Goal: Task Accomplishment & Management: Complete application form

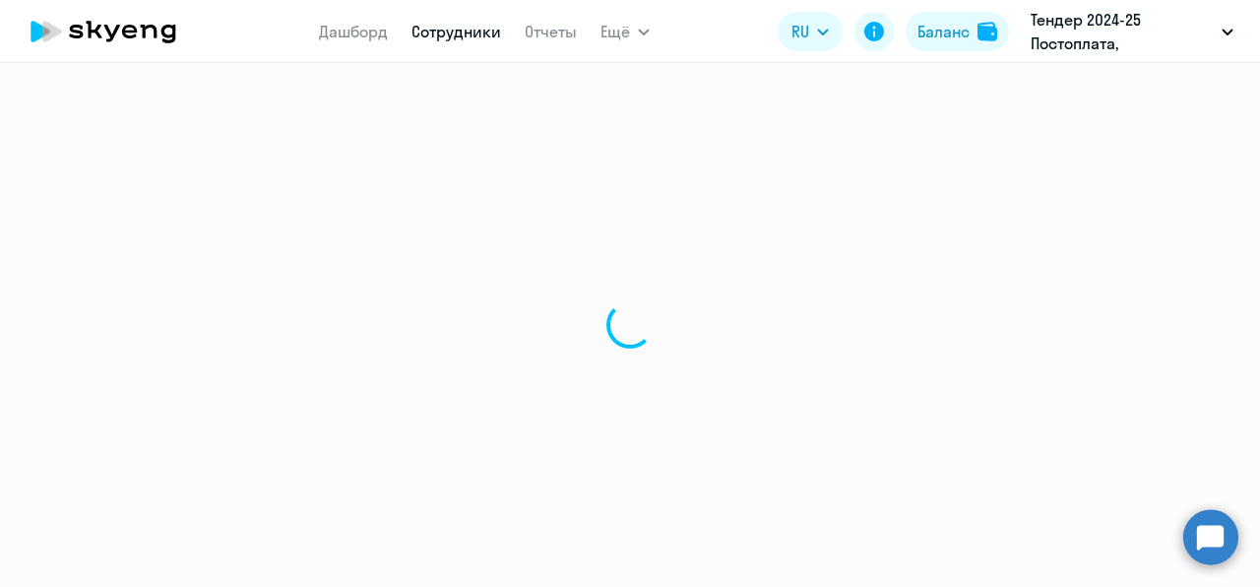
select select "30"
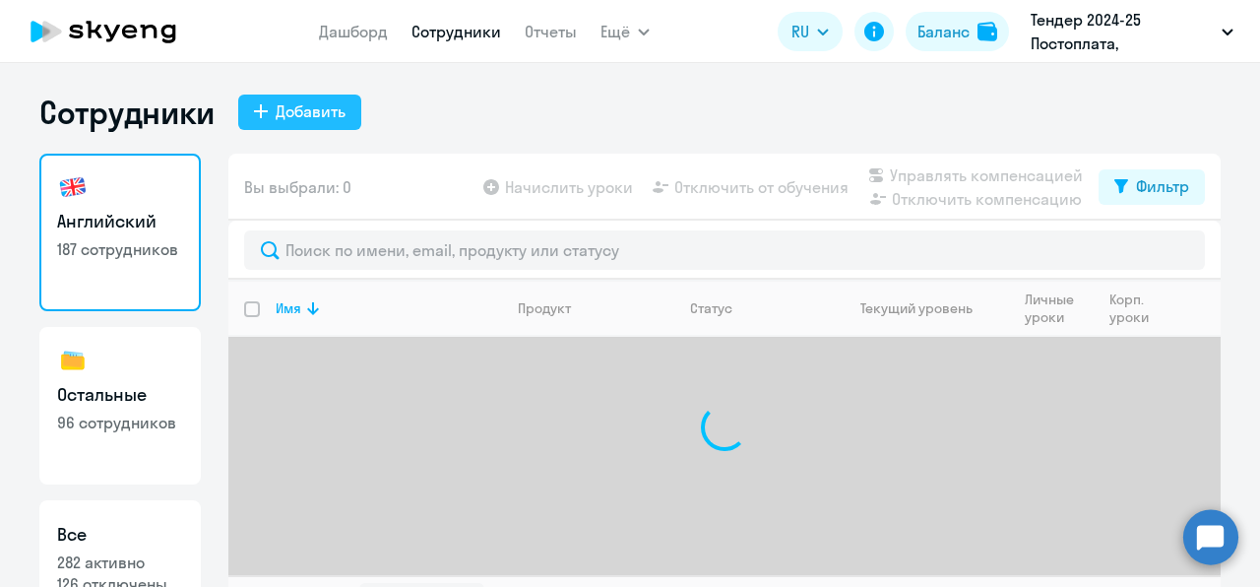
click at [296, 95] on button "Добавить" at bounding box center [299, 111] width 123 height 35
select select "english_adult_not_native_speaker"
select select "3"
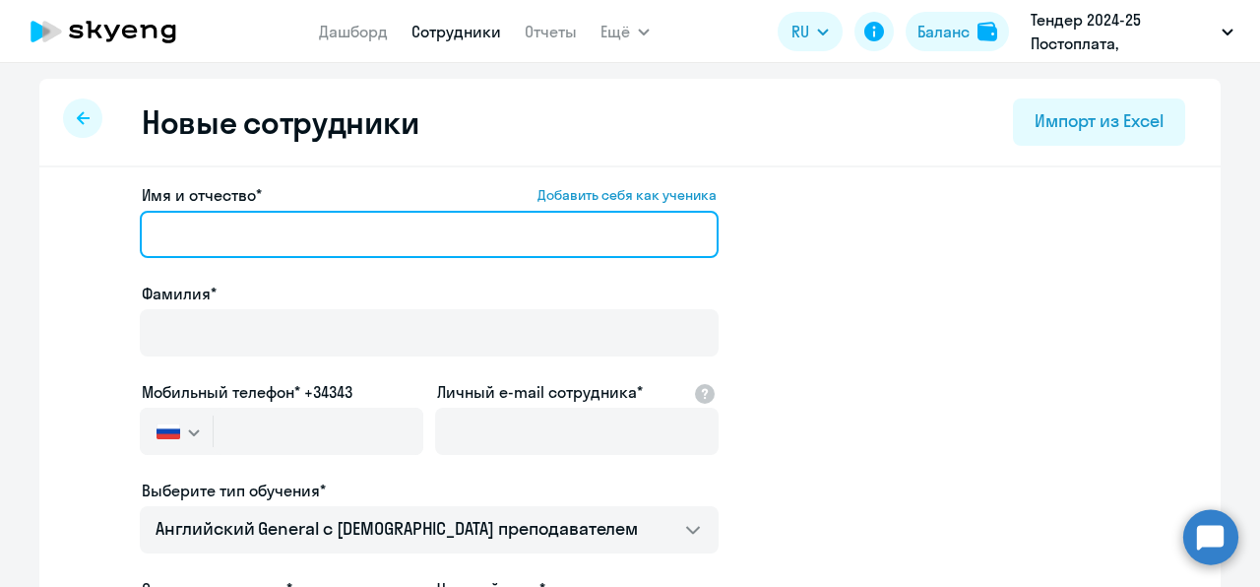
click at [259, 238] on input "Имя и отчество* Добавить себя как ученика" at bounding box center [429, 234] width 579 height 47
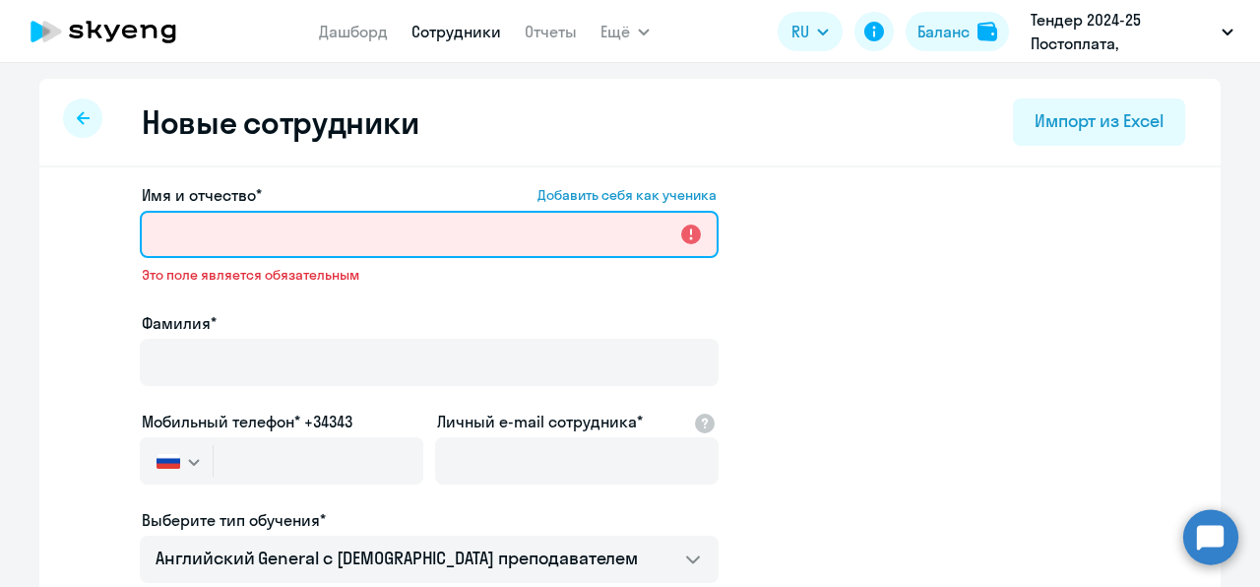
paste input "[PERSON_NAME]"
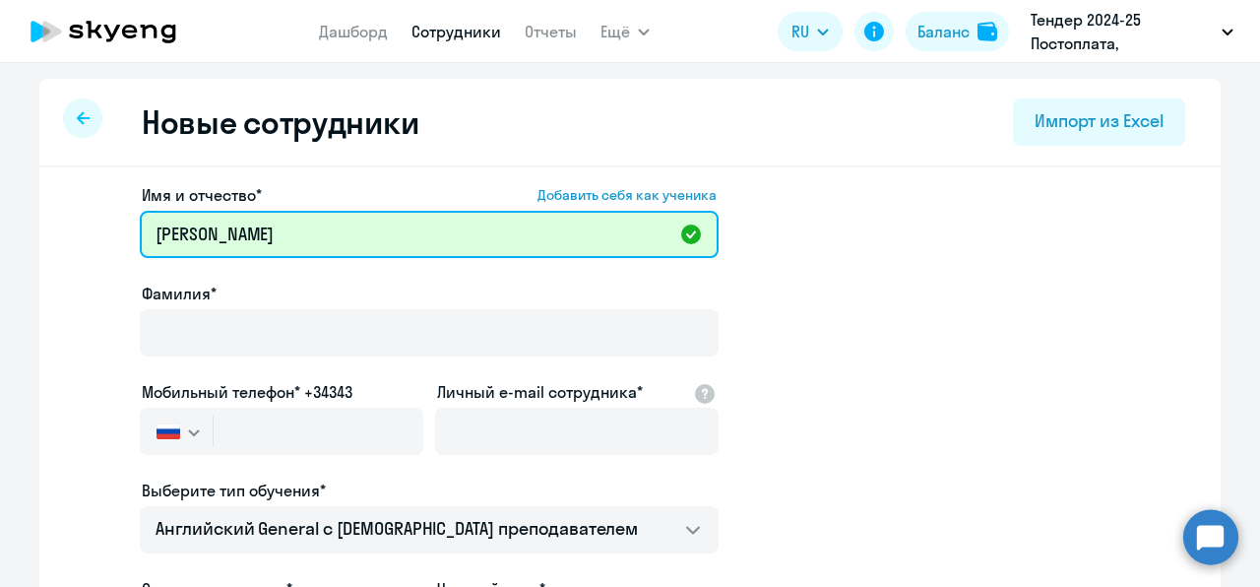
click at [199, 237] on input "[PERSON_NAME]" at bounding box center [429, 234] width 579 height 47
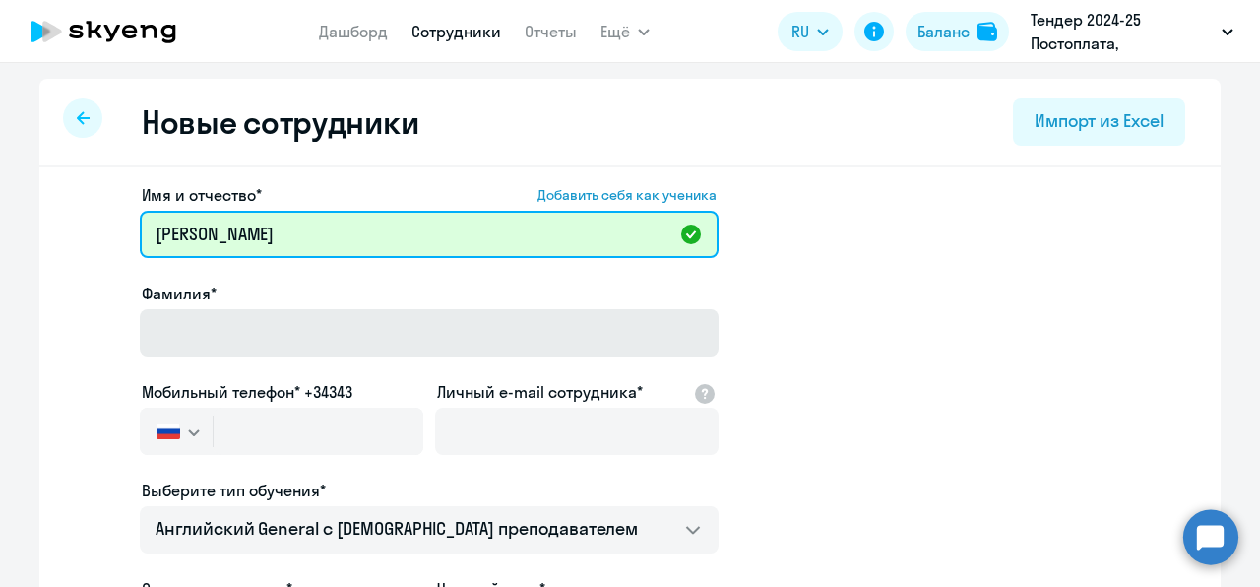
type input "[PERSON_NAME]"
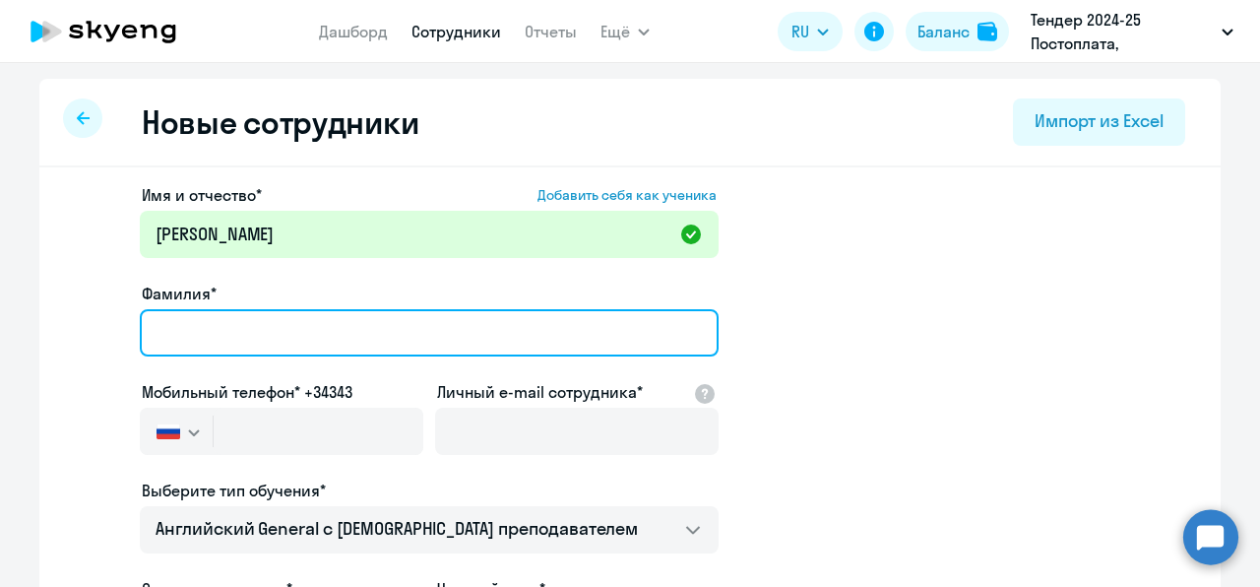
click at [209, 321] on input "Фамилия*" at bounding box center [429, 332] width 579 height 47
paste input "[PERSON_NAME]"
type input "[PERSON_NAME]"
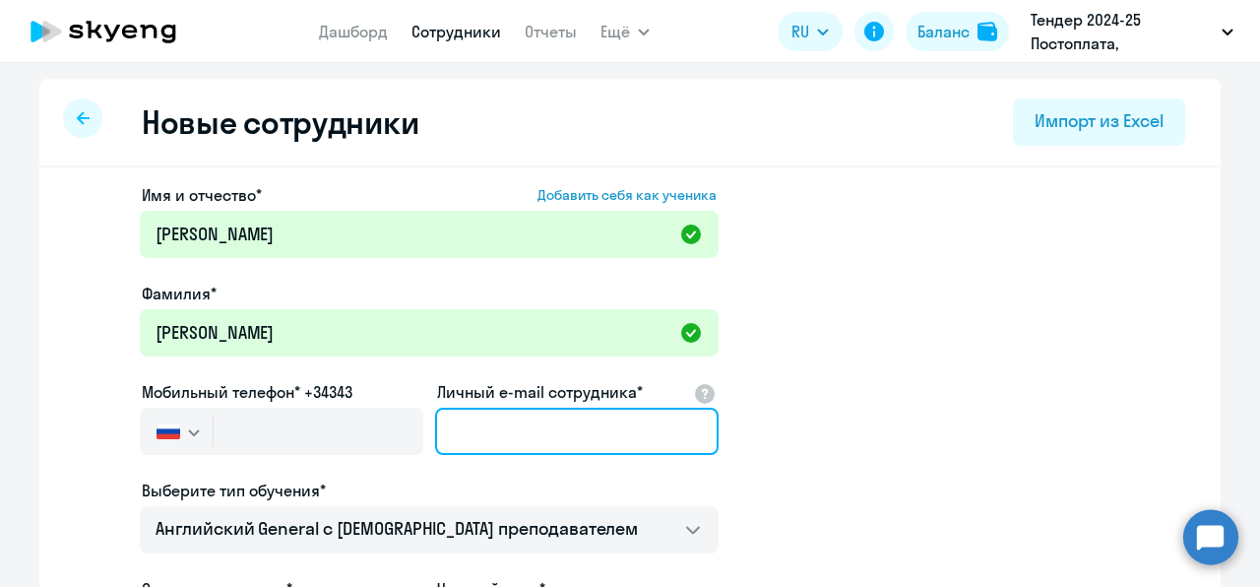
click at [500, 409] on input "Личный e-mail сотрудника*" at bounding box center [576, 430] width 283 height 47
paste input "[EMAIL_ADDRESS][DOMAIN_NAME]"
type input "[EMAIL_ADDRESS][DOMAIN_NAME]"
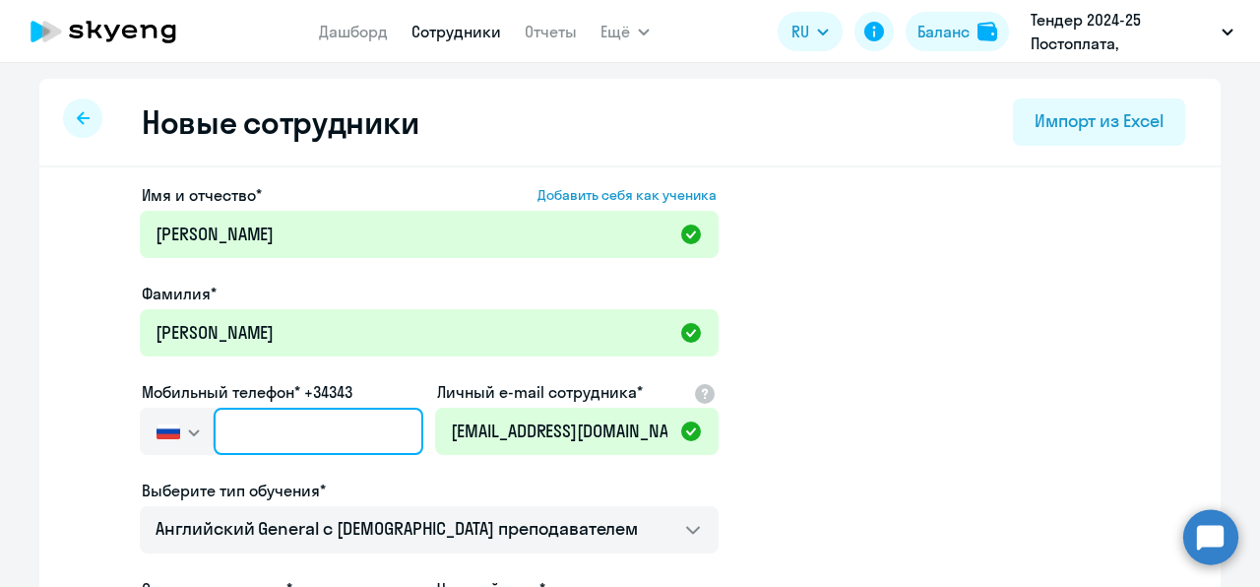
click at [244, 430] on input "text" at bounding box center [319, 430] width 210 height 47
paste input "[PHONE_NUMBER]"
type input "[PHONE_NUMBER]"
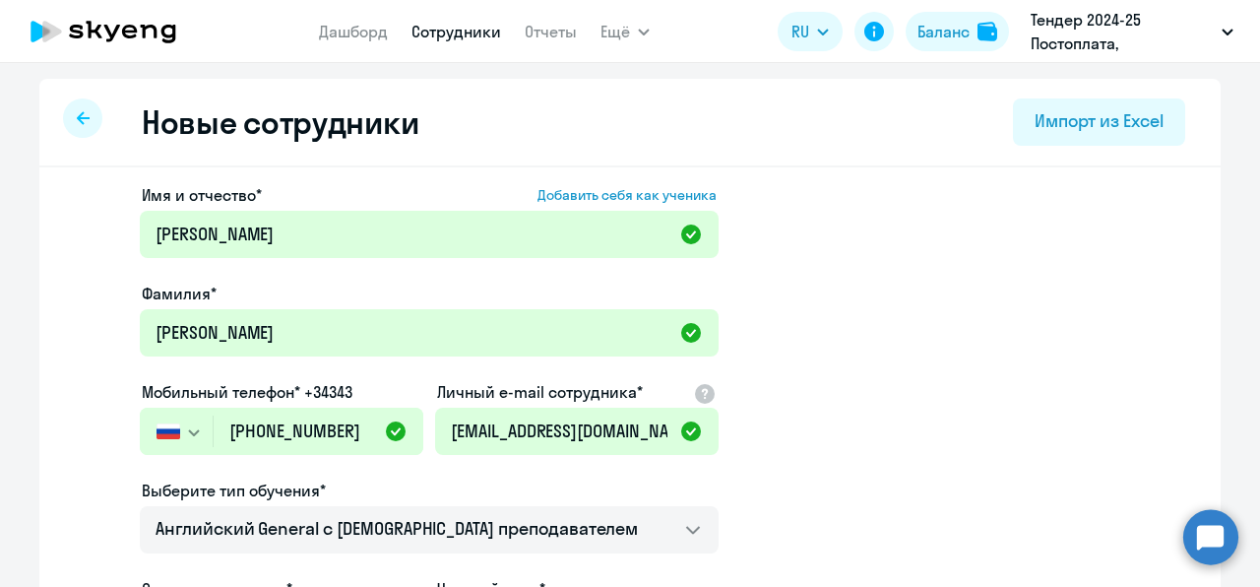
click at [849, 398] on app-new-student-form "Имя и отчество* Добавить себя как ученика [PERSON_NAME]* [PERSON_NAME] Мобильны…" at bounding box center [630, 534] width 1118 height 702
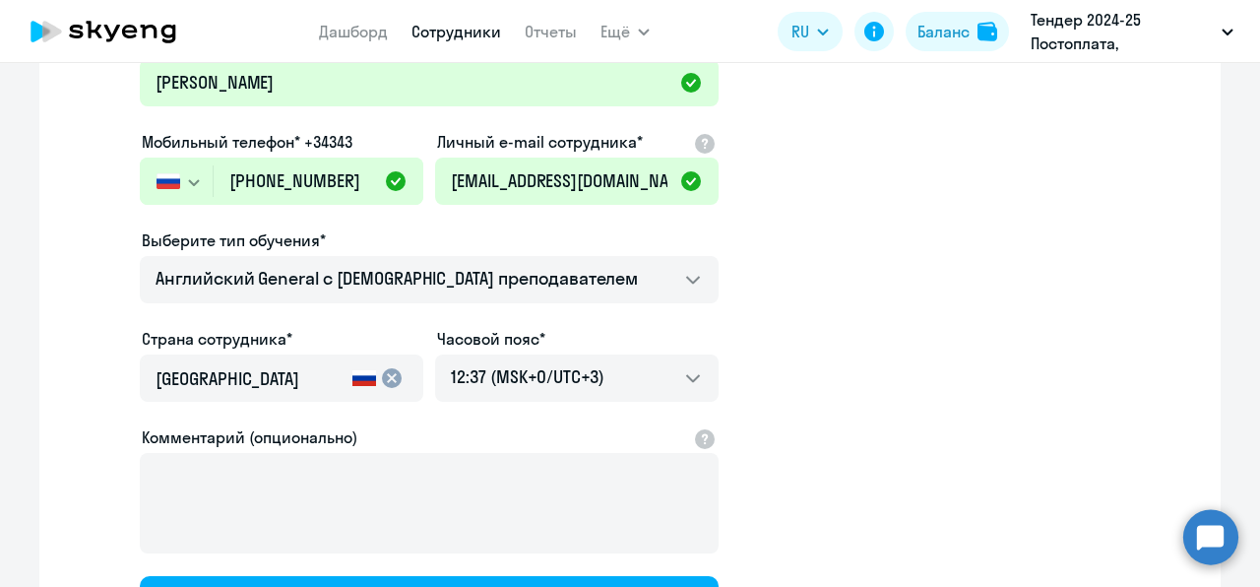
scroll to position [339, 0]
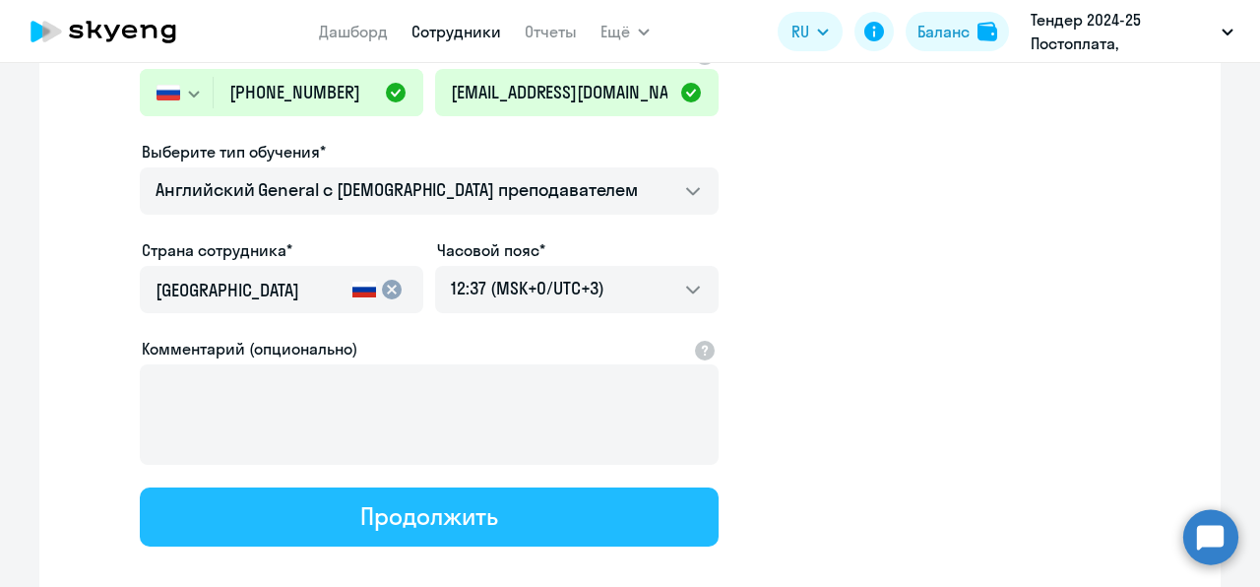
click at [547, 520] on button "Продолжить" at bounding box center [429, 516] width 579 height 59
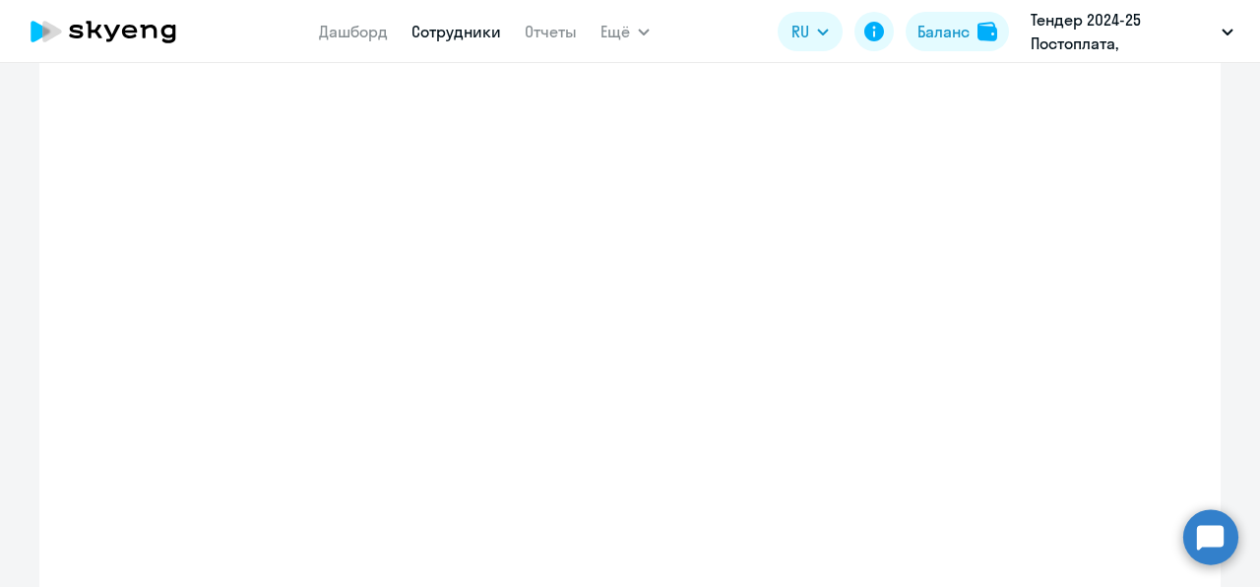
select select "english_adult_not_native_speaker"
select select "3"
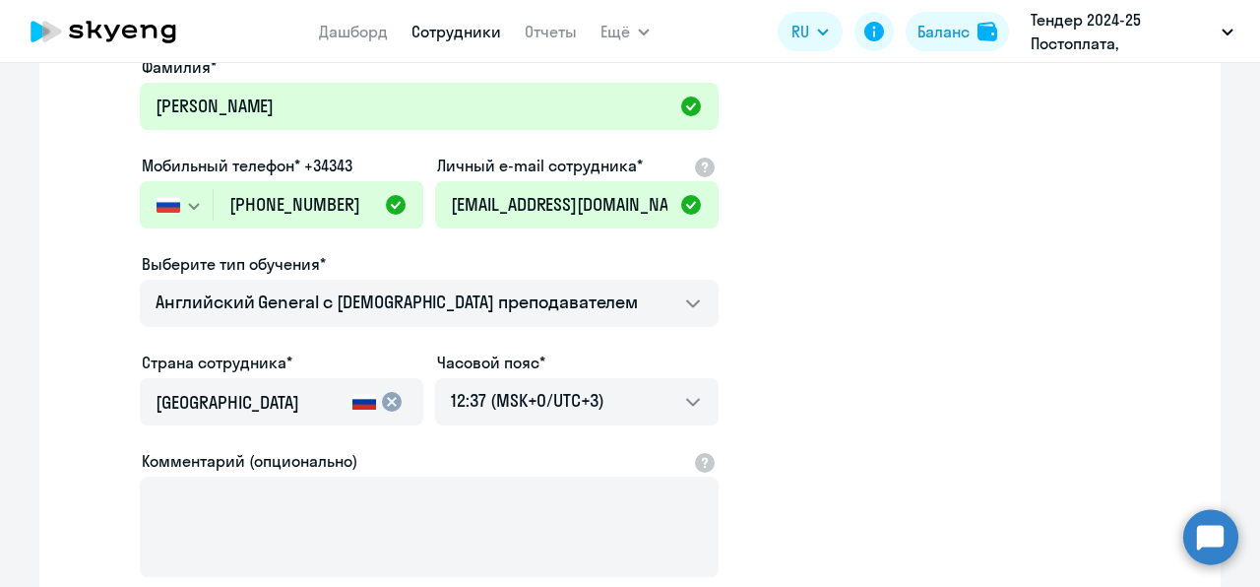
scroll to position [0, 0]
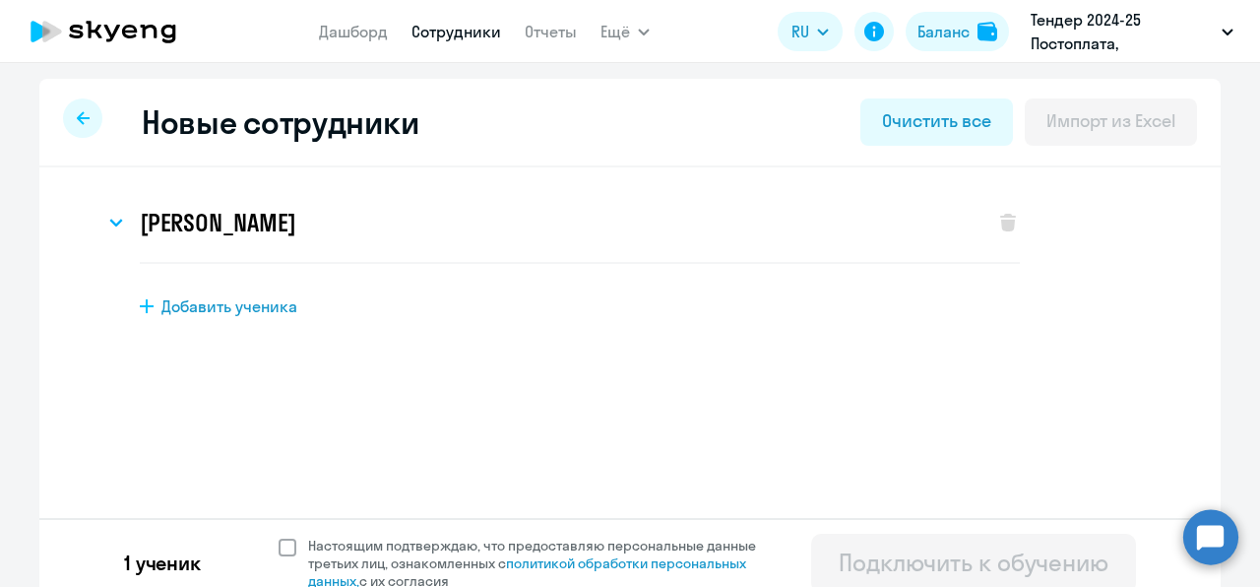
click at [325, 543] on span "Настоящим подтверждаю, что предоставляю персональные данные третьих лиц, ознако…" at bounding box center [543, 562] width 471 height 53
click at [279, 536] on input "Настоящим подтверждаю, что предоставляю персональные данные третьих лиц, ознако…" at bounding box center [278, 535] width 1 height 1
checkbox input "true"
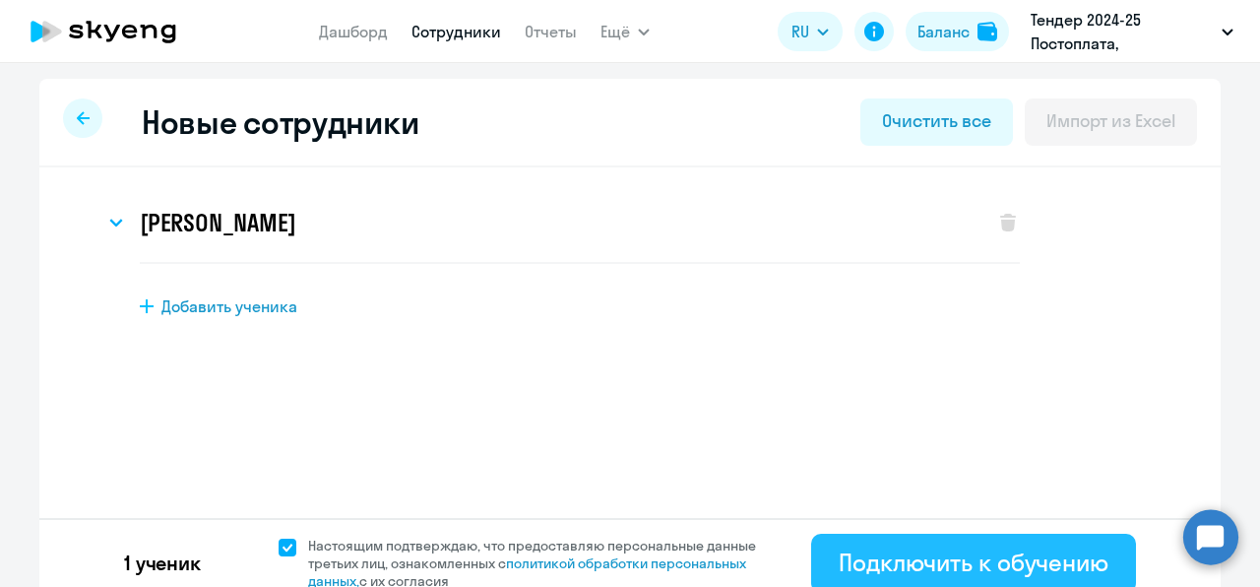
click at [813, 563] on button "Подключить к обучению" at bounding box center [973, 562] width 325 height 59
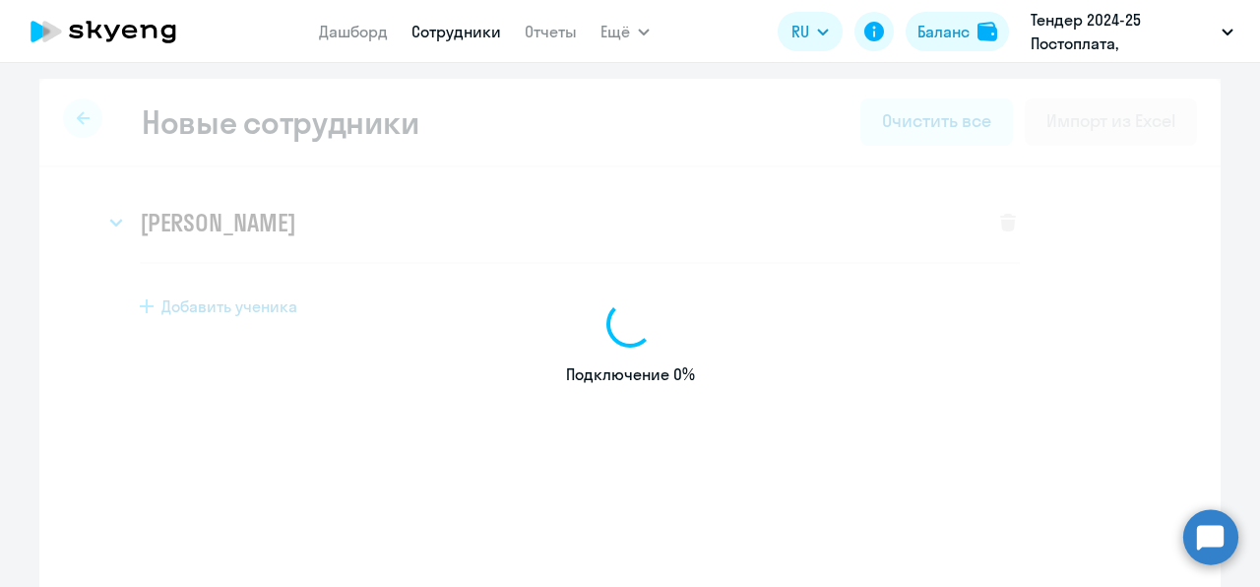
select select "english_adult_not_native_speaker"
select select "3"
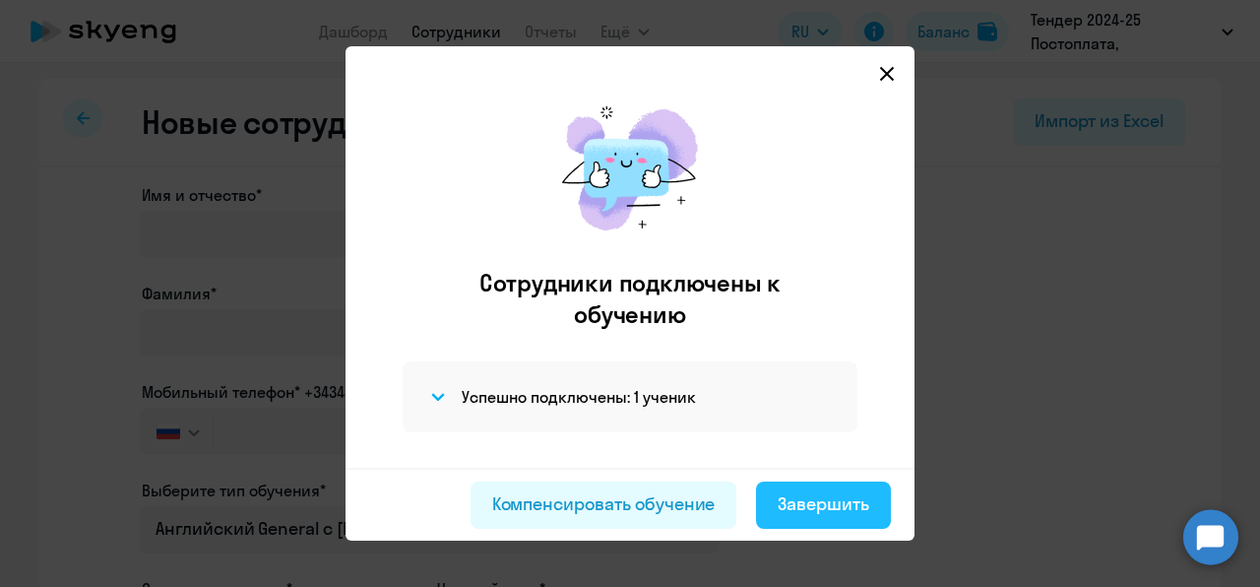
click at [794, 502] on div "Завершить" at bounding box center [824, 504] width 92 height 26
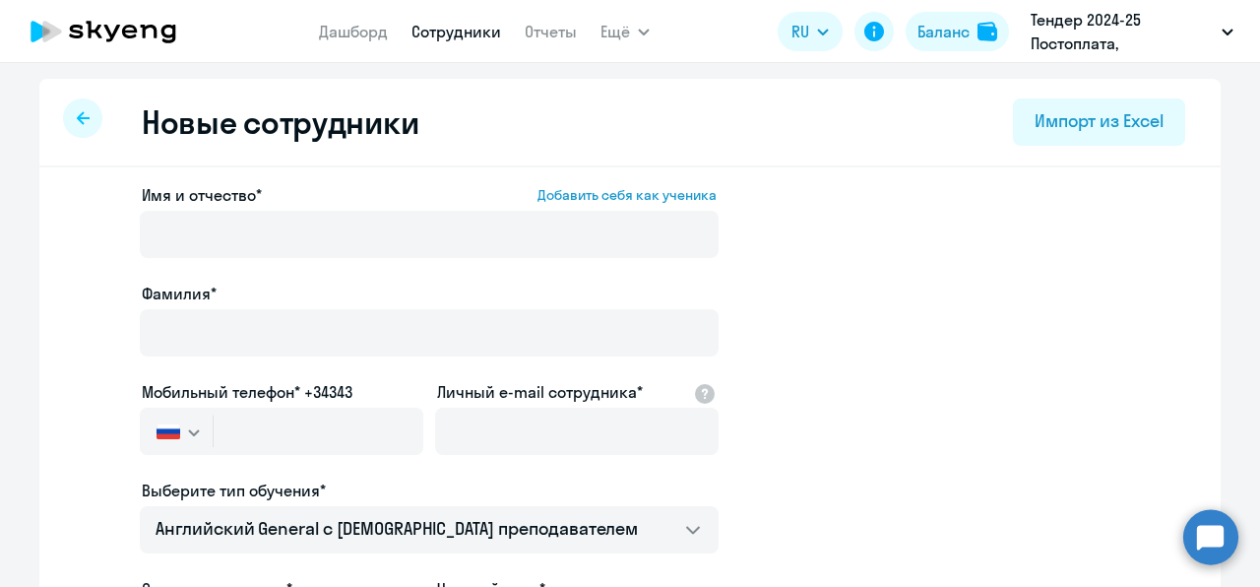
select select "30"
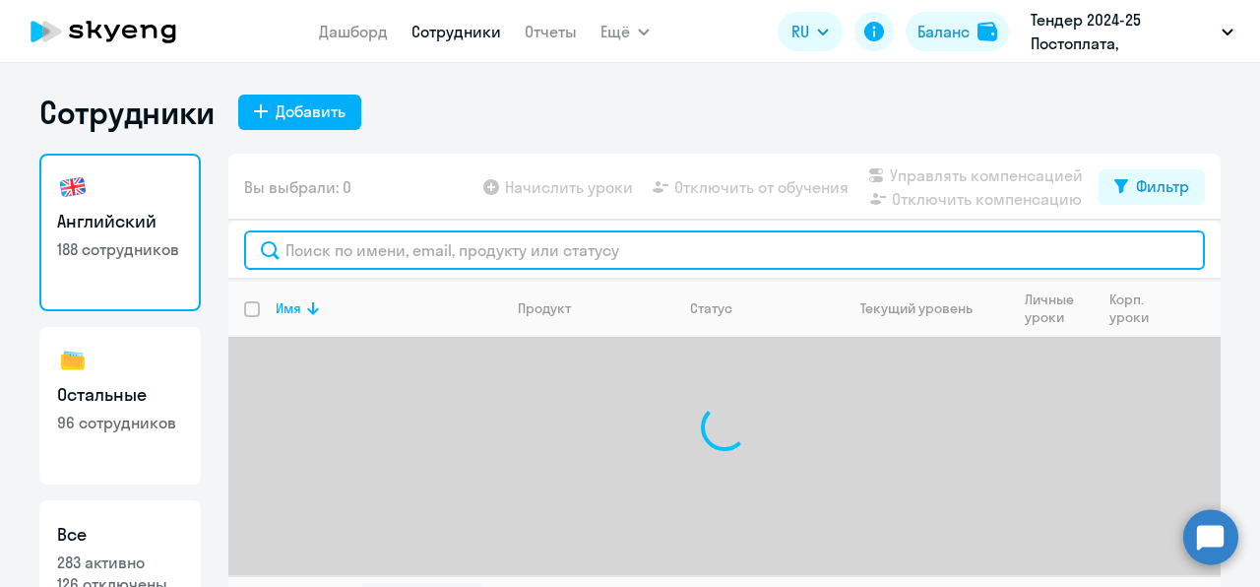
click at [432, 263] on input "text" at bounding box center [724, 249] width 961 height 39
paste input "[PHONE_NUMBER]"
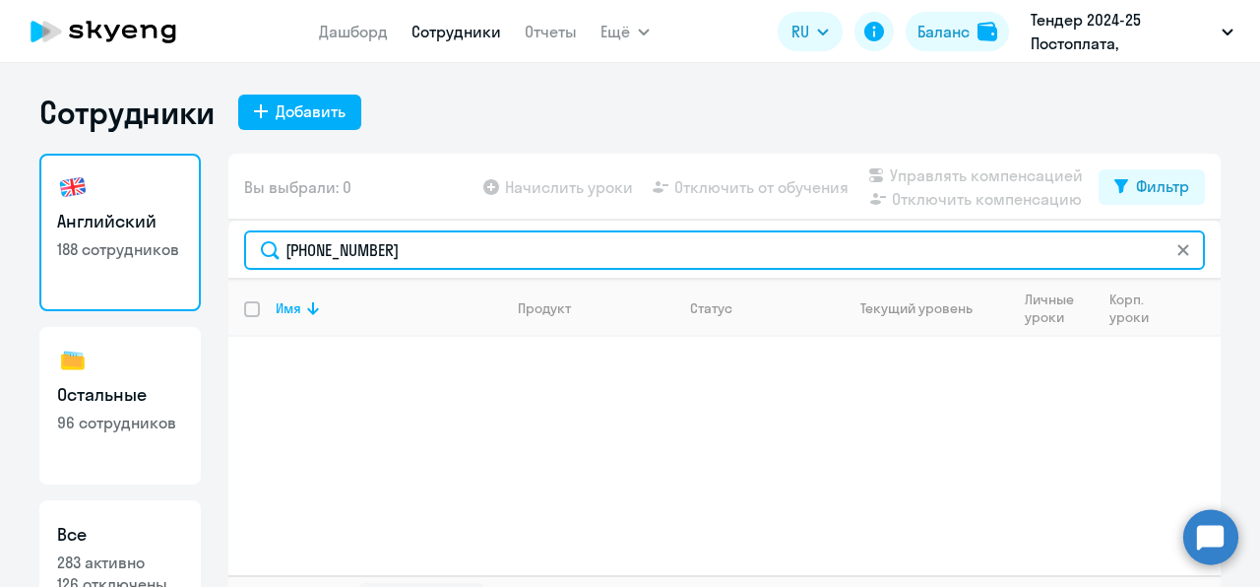
click at [444, 249] on input "[PHONE_NUMBER]" at bounding box center [724, 249] width 961 height 39
drag, startPoint x: 416, startPoint y: 257, endPoint x: 187, endPoint y: 229, distance: 231.0
click at [187, 229] on div "Английский 188 сотрудников Остальные 96 сотрудников Все 283 активно 126 отключе…" at bounding box center [629, 392] width 1181 height 476
paste input "[EMAIL_ADDRESS][DOMAIN_NAME]"
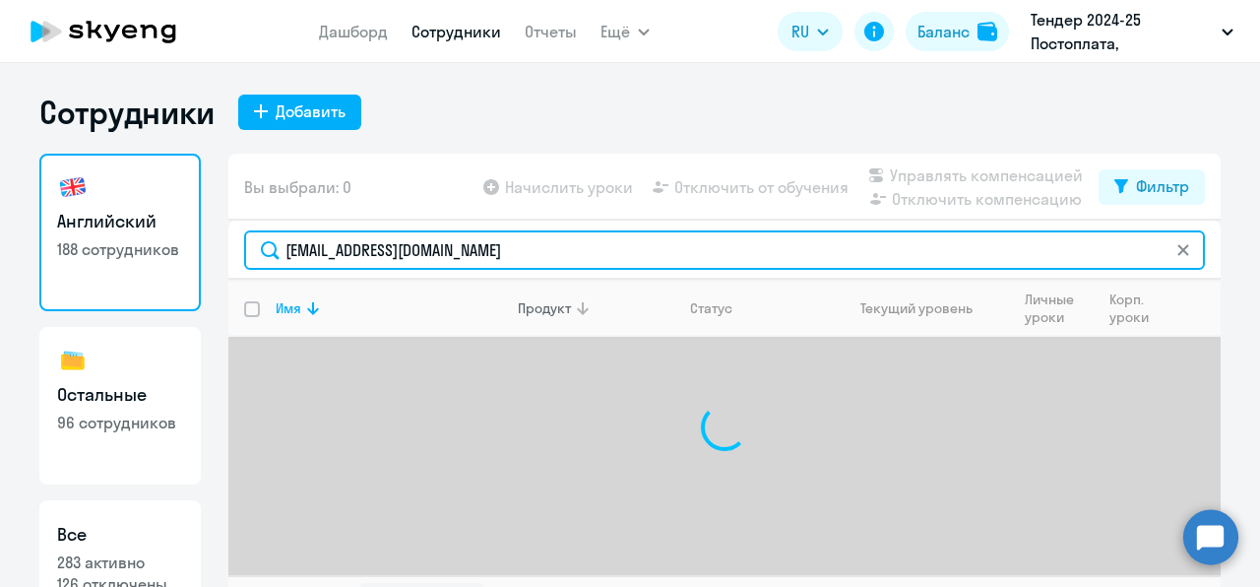
type input "[EMAIL_ADDRESS][DOMAIN_NAME]"
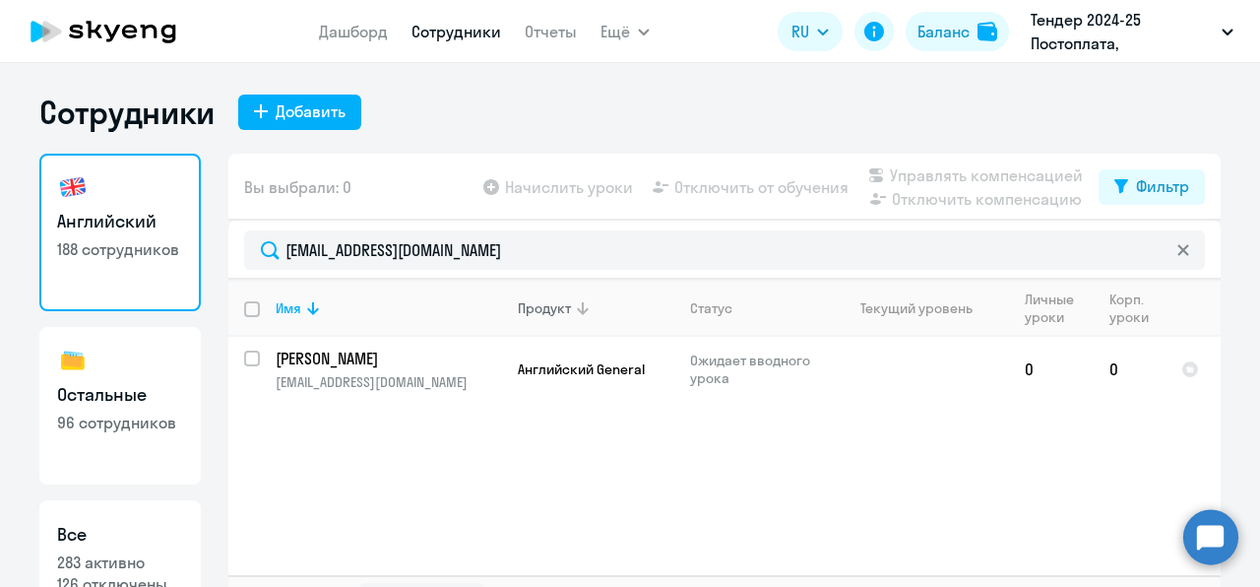
click at [652, 307] on div "Продукт" at bounding box center [596, 308] width 156 height 18
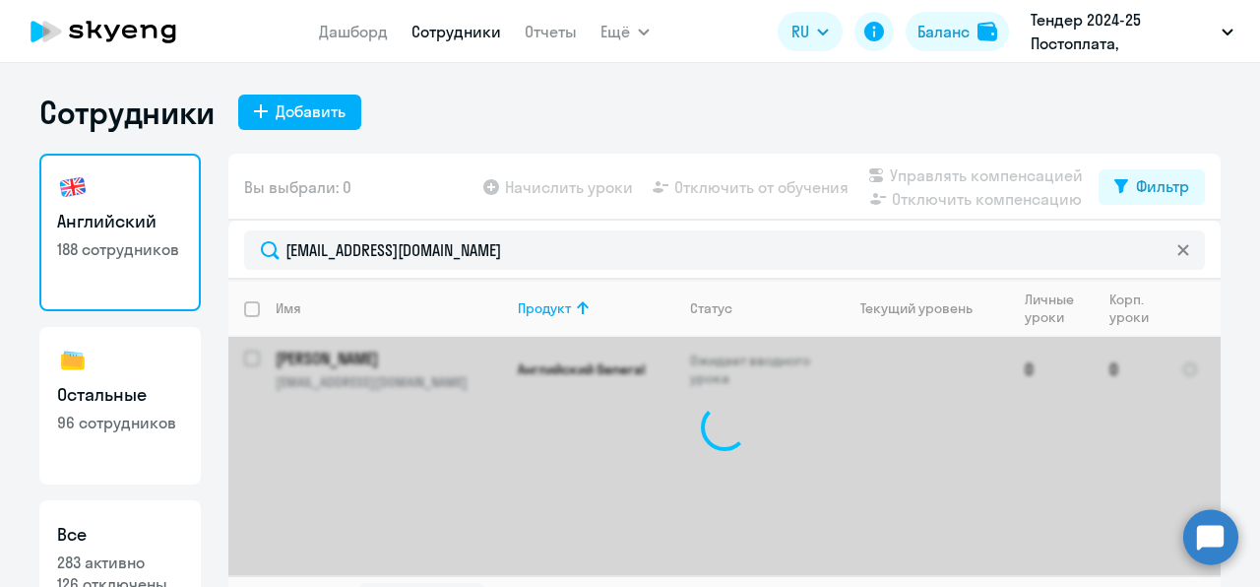
click at [449, 356] on div at bounding box center [724, 427] width 992 height 295
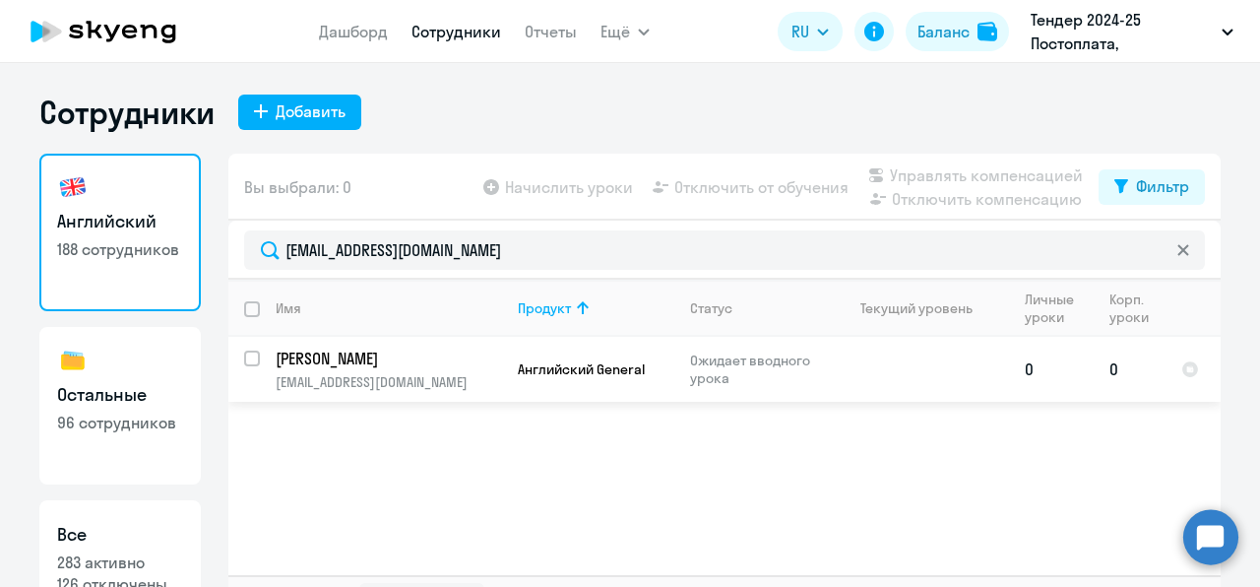
click at [407, 364] on p "[PERSON_NAME]" at bounding box center [387, 358] width 222 height 22
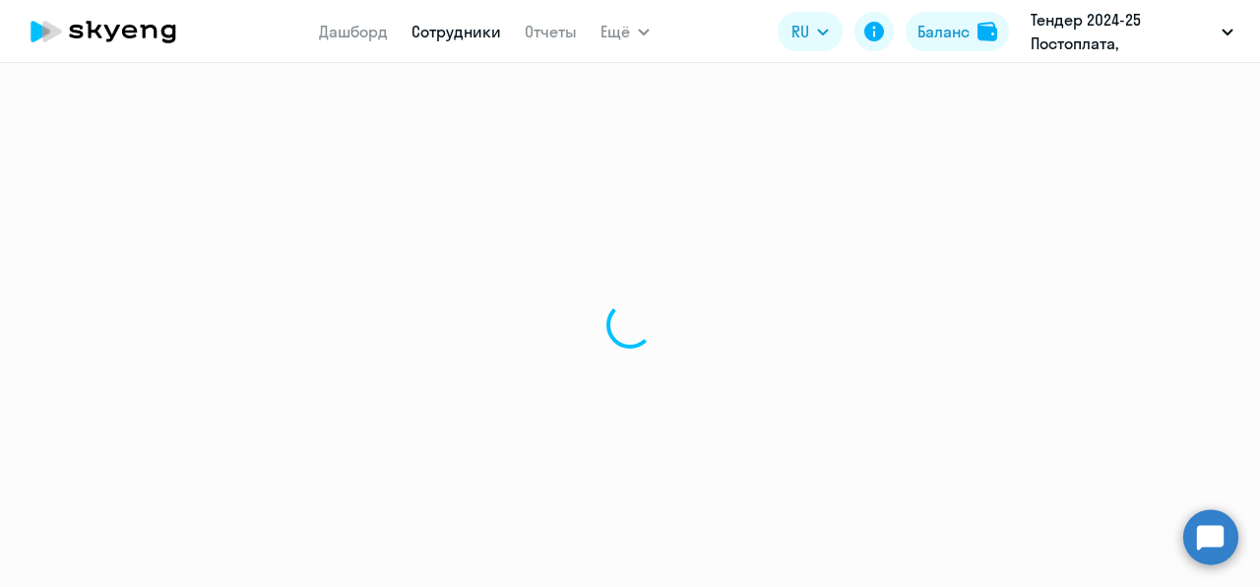
select select "english"
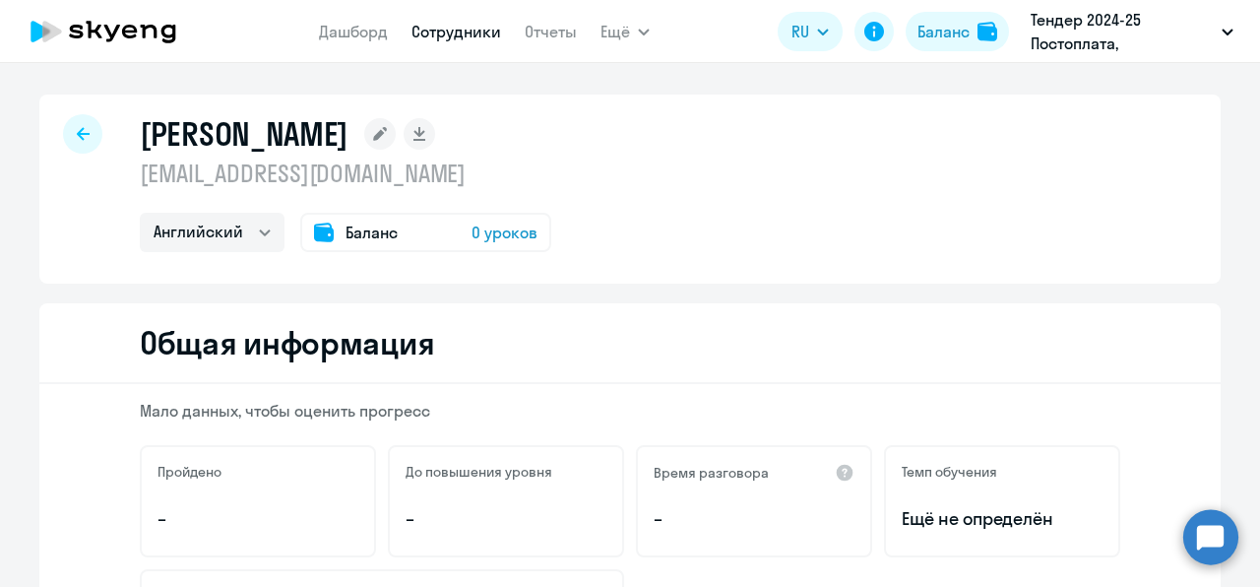
click at [514, 234] on span "0 уроков" at bounding box center [504, 232] width 66 height 24
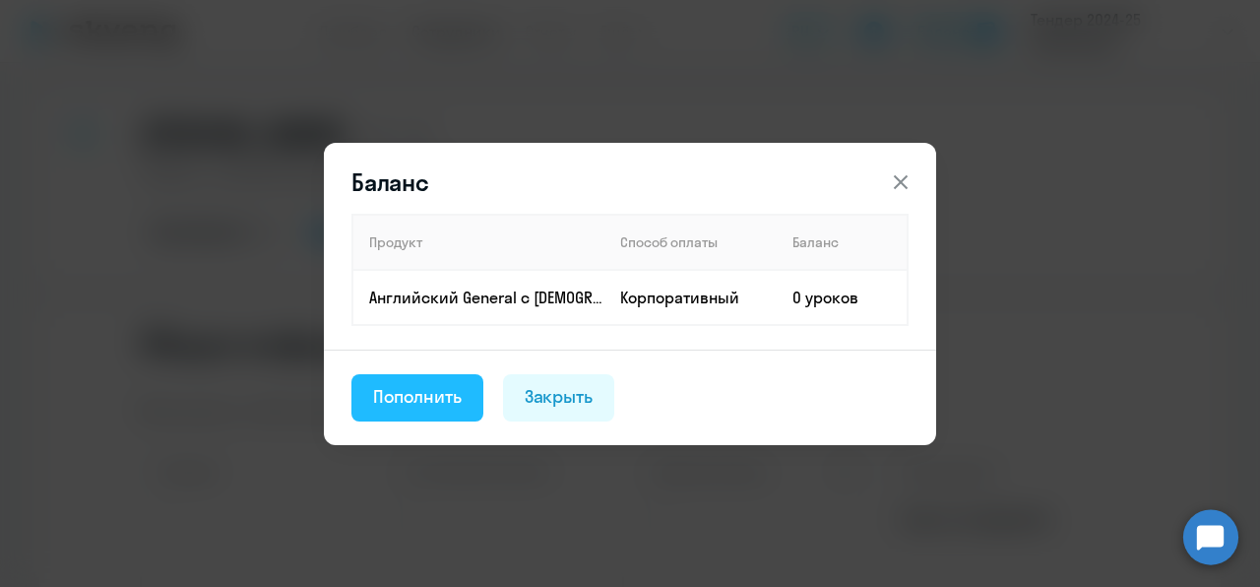
click at [431, 402] on div "Пополнить" at bounding box center [417, 397] width 89 height 26
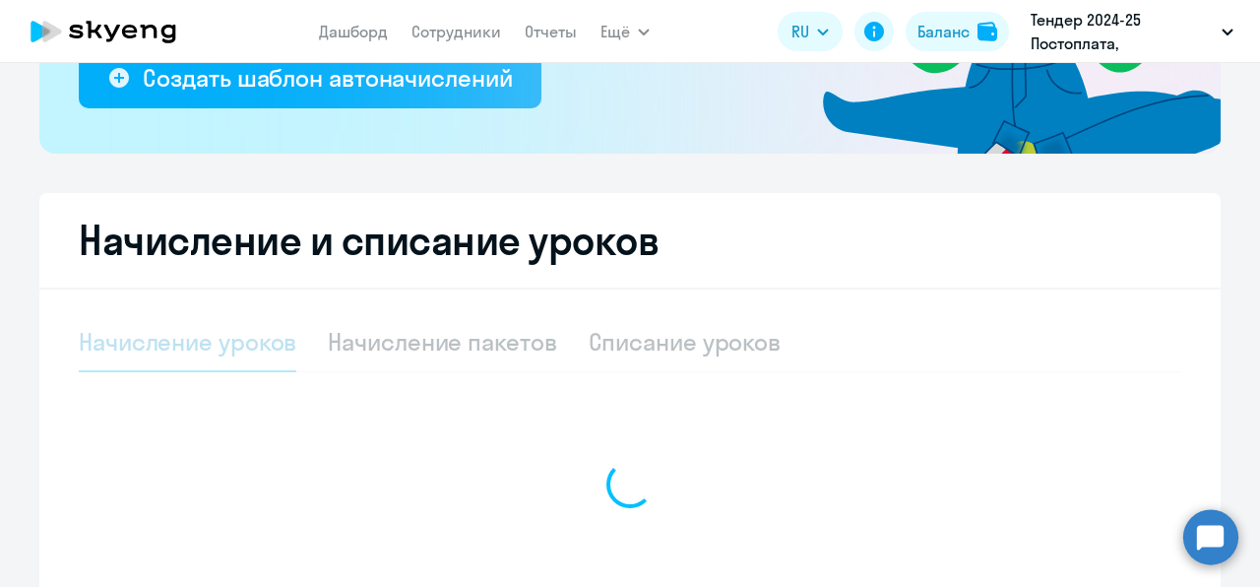
select select "10"
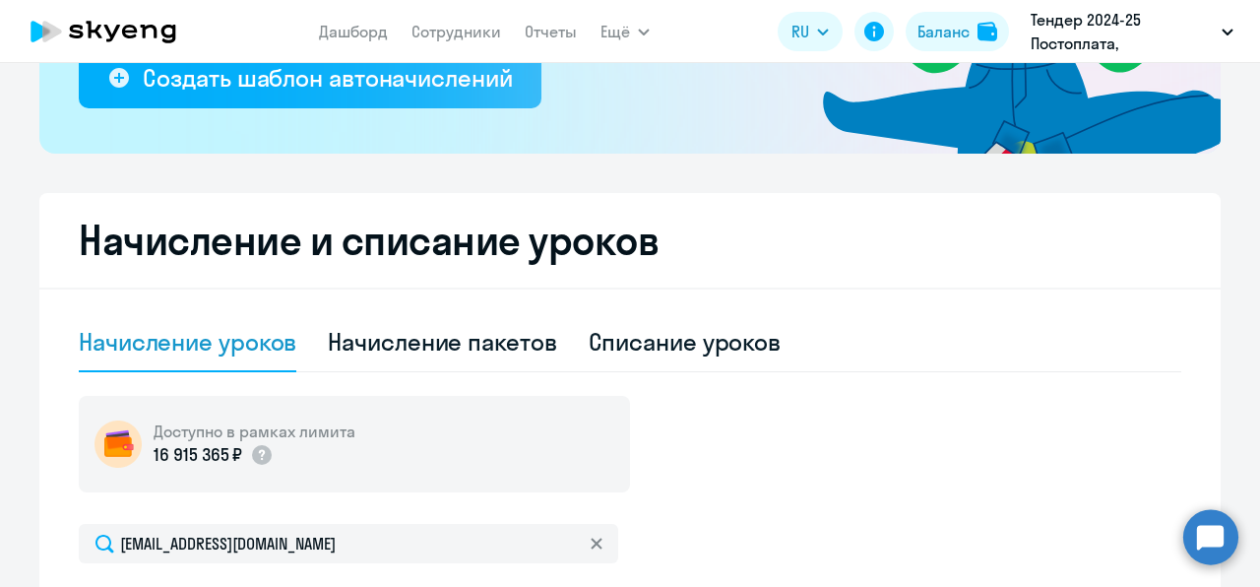
scroll to position [399, 0]
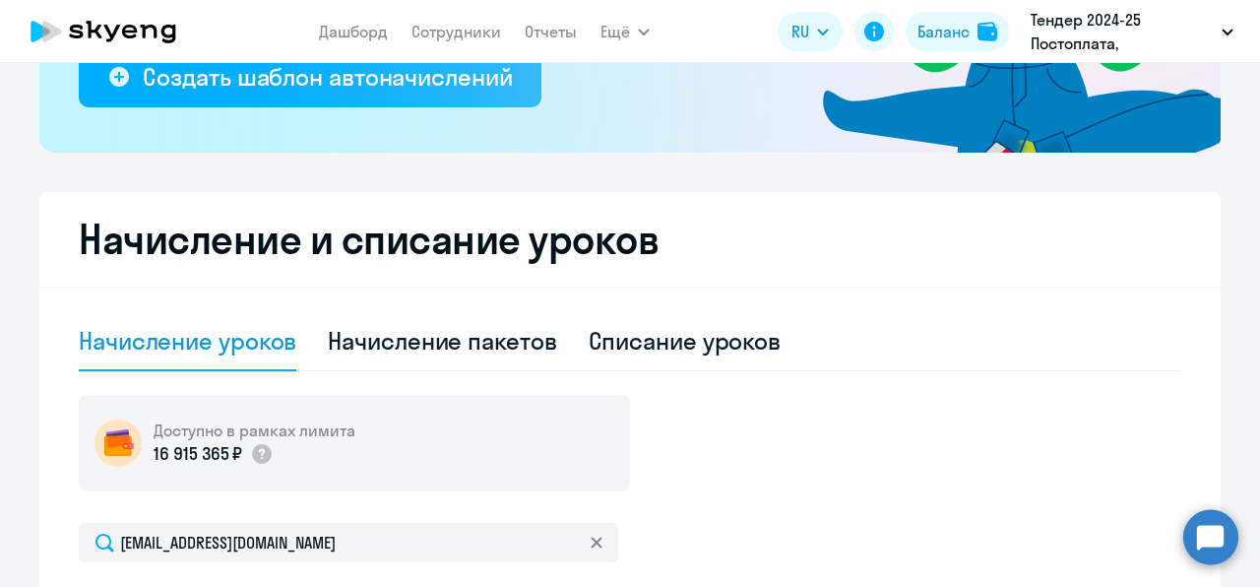
click at [434, 352] on div "Начисление пакетов" at bounding box center [442, 340] width 228 height 31
select select "10"
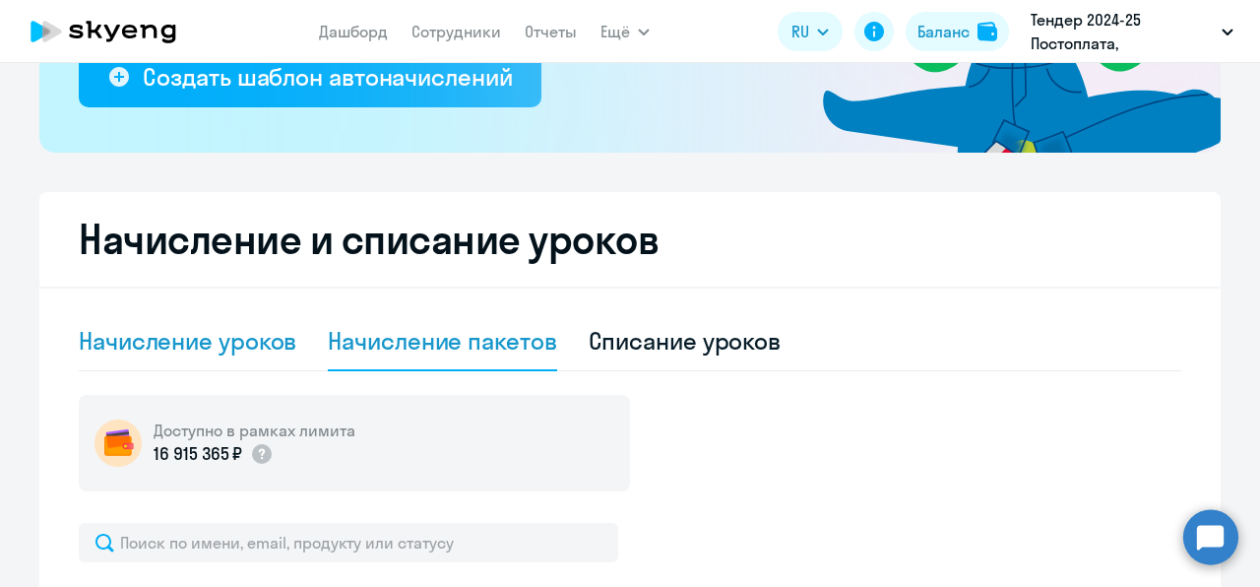
click at [262, 339] on div "Начисление уроков" at bounding box center [188, 340] width 218 height 31
select select "10"
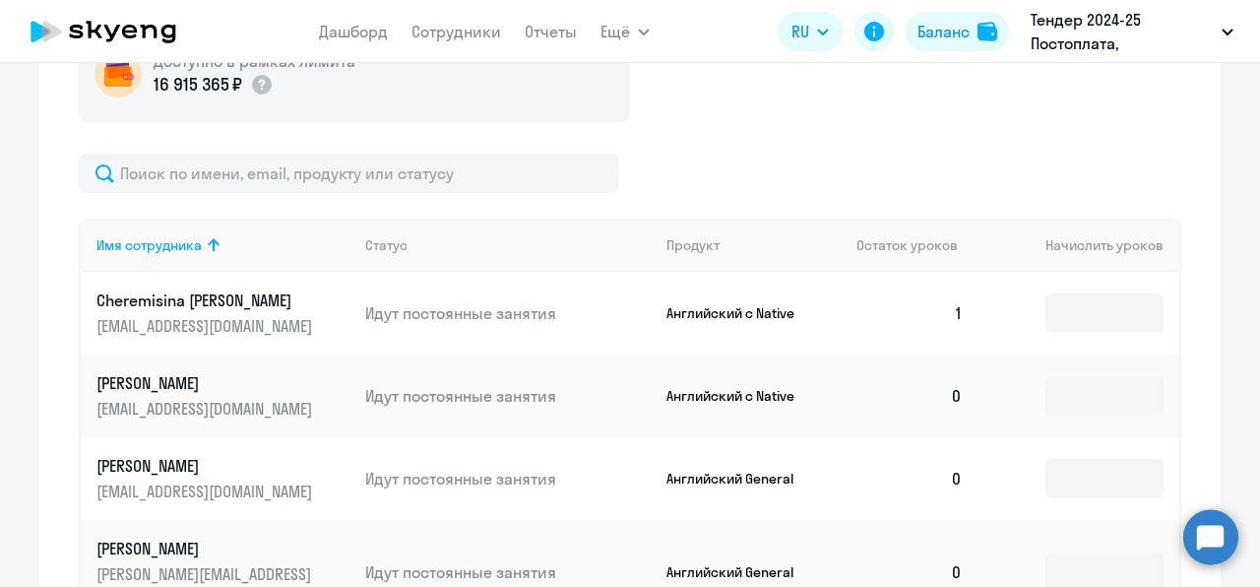
scroll to position [779, 0]
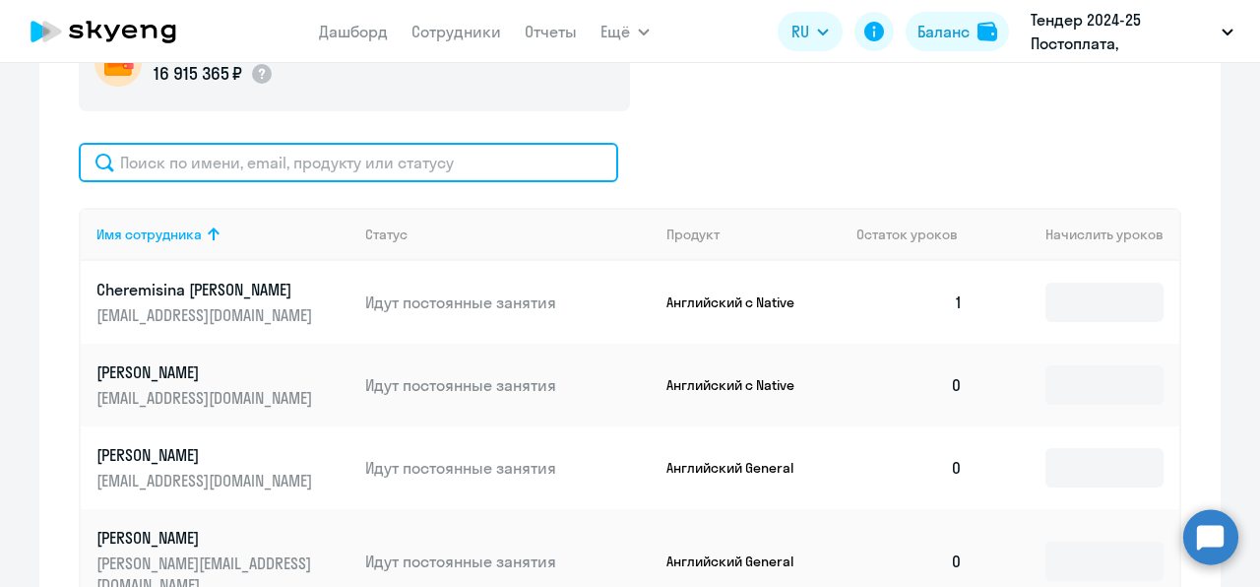
click at [327, 163] on input "text" at bounding box center [348, 162] width 539 height 39
paste input "[EMAIL_ADDRESS][DOMAIN_NAME]"
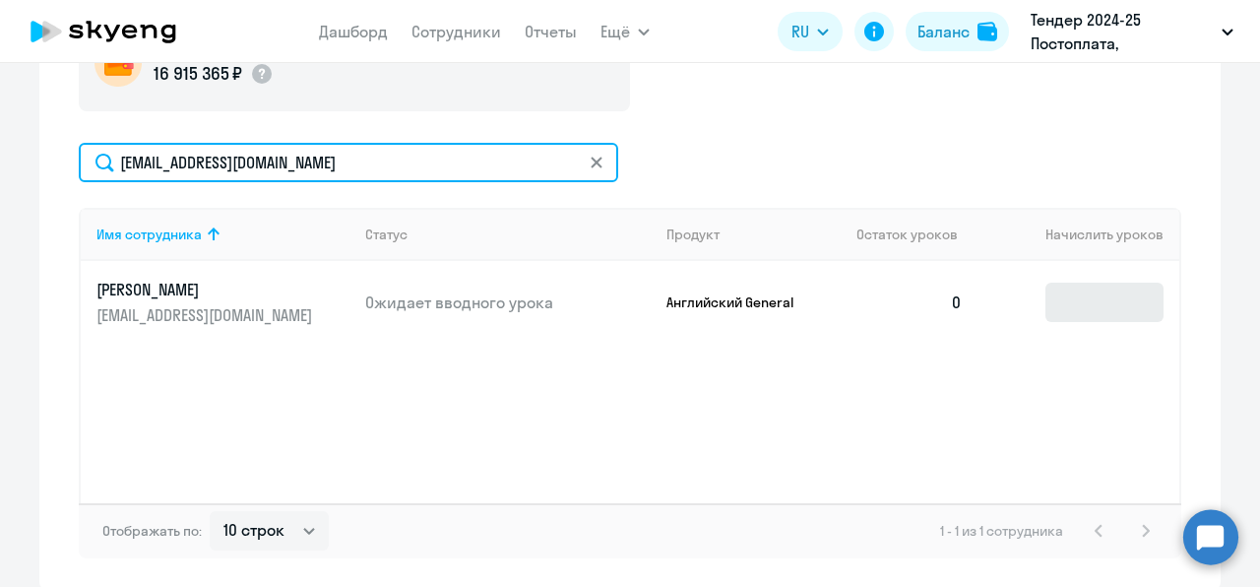
type input "[EMAIL_ADDRESS][DOMAIN_NAME]"
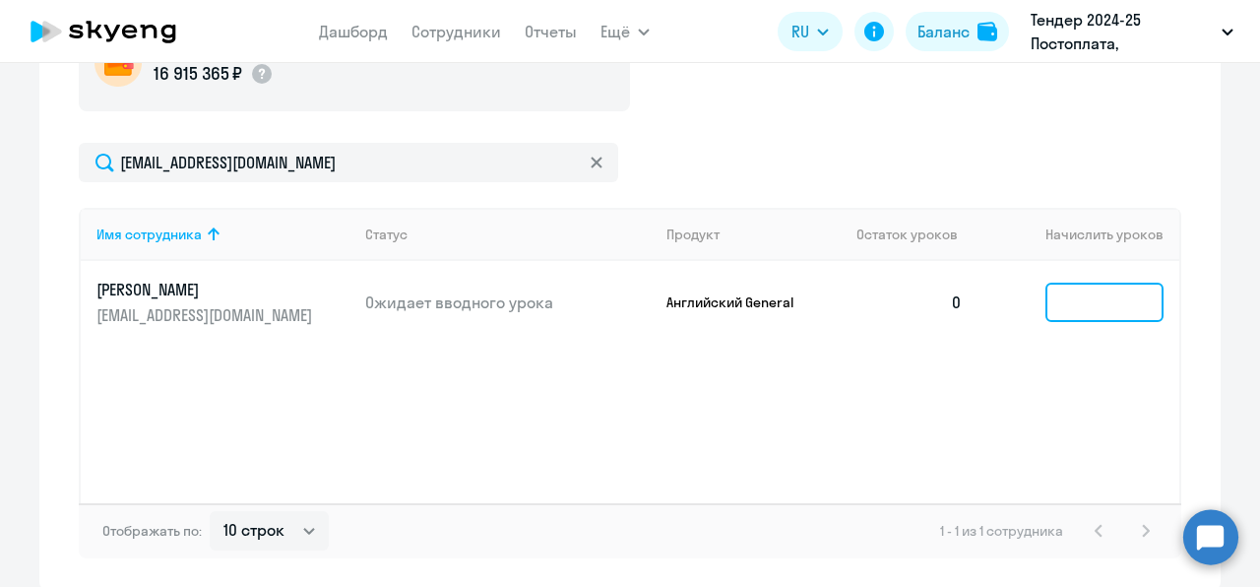
click at [1063, 309] on input at bounding box center [1104, 301] width 118 height 39
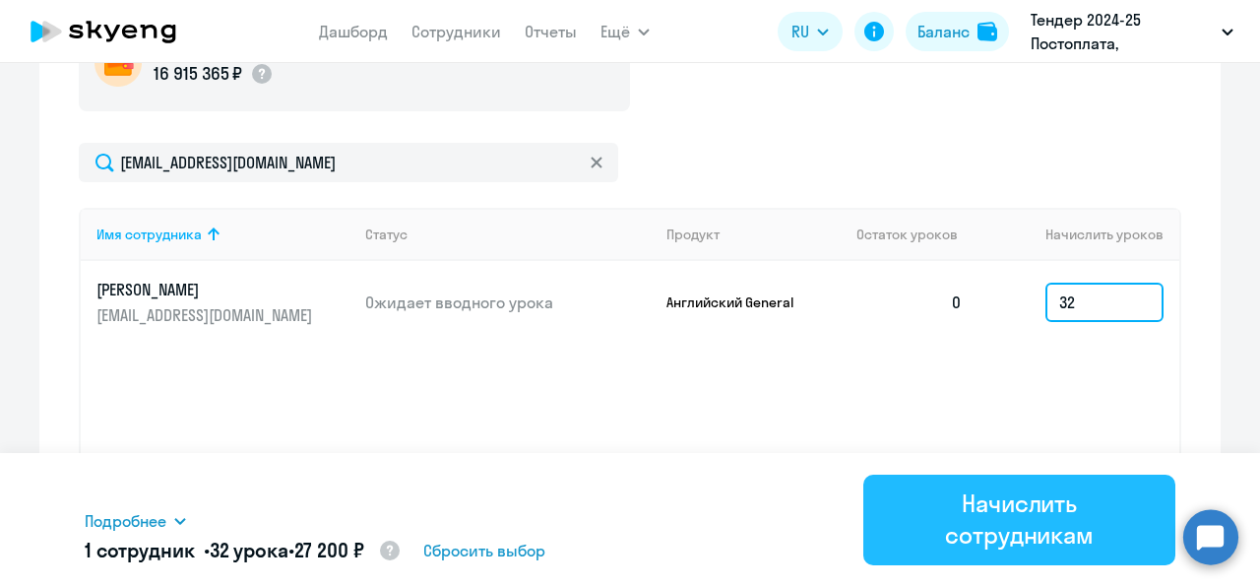
type input "32"
click at [1034, 522] on div "Начислить сотрудникам" at bounding box center [1019, 518] width 257 height 63
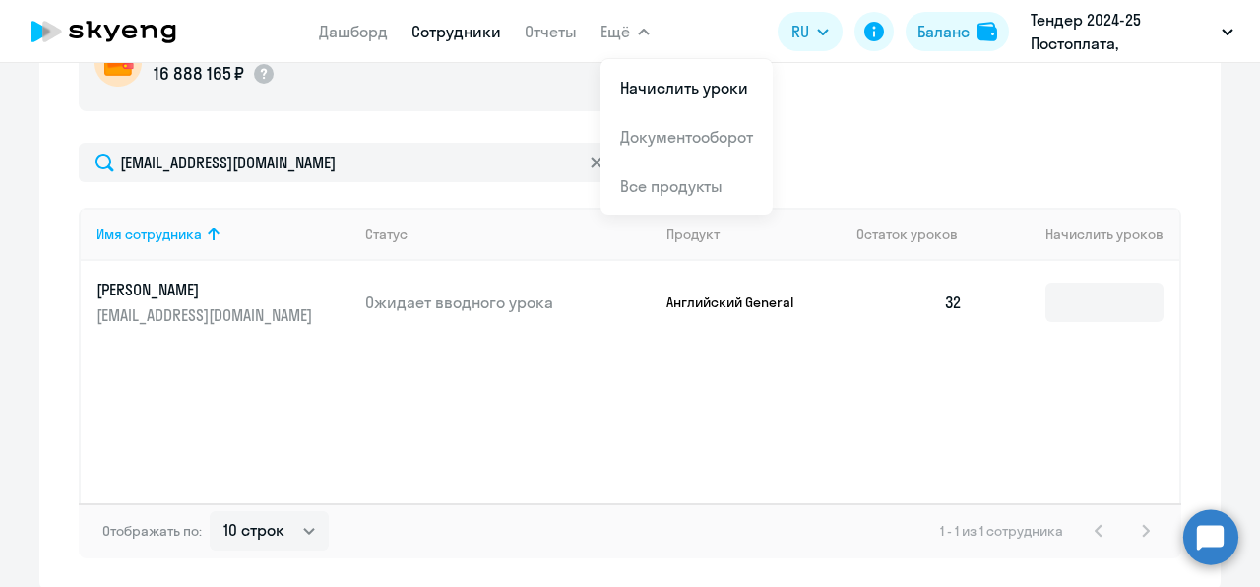
click at [472, 37] on link "Сотрудники" at bounding box center [456, 32] width 90 height 20
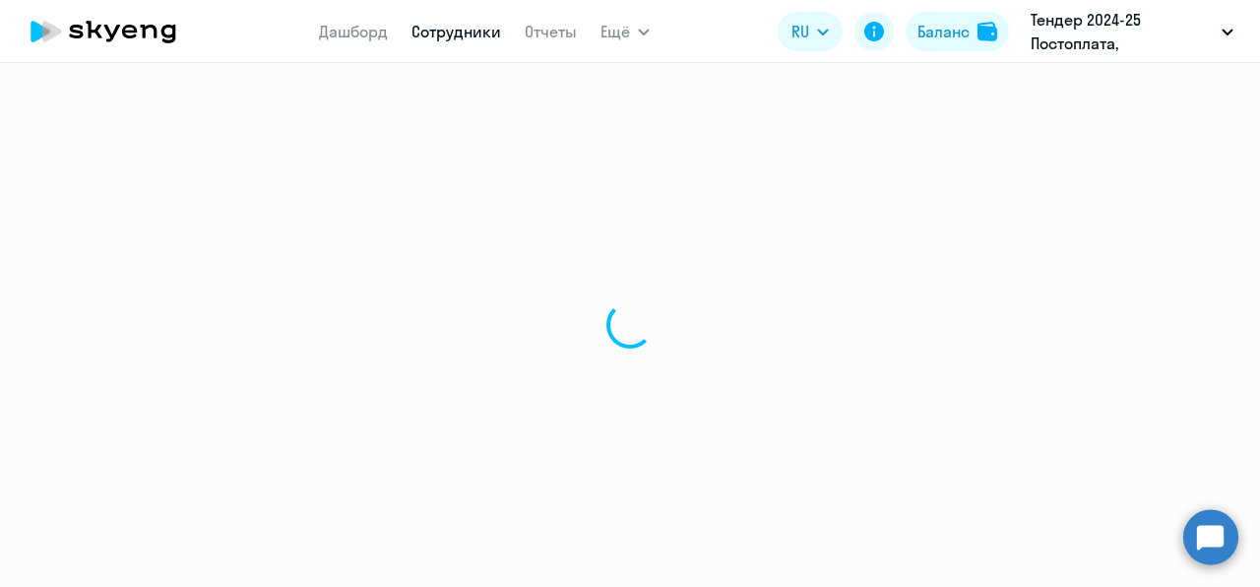
select select "30"
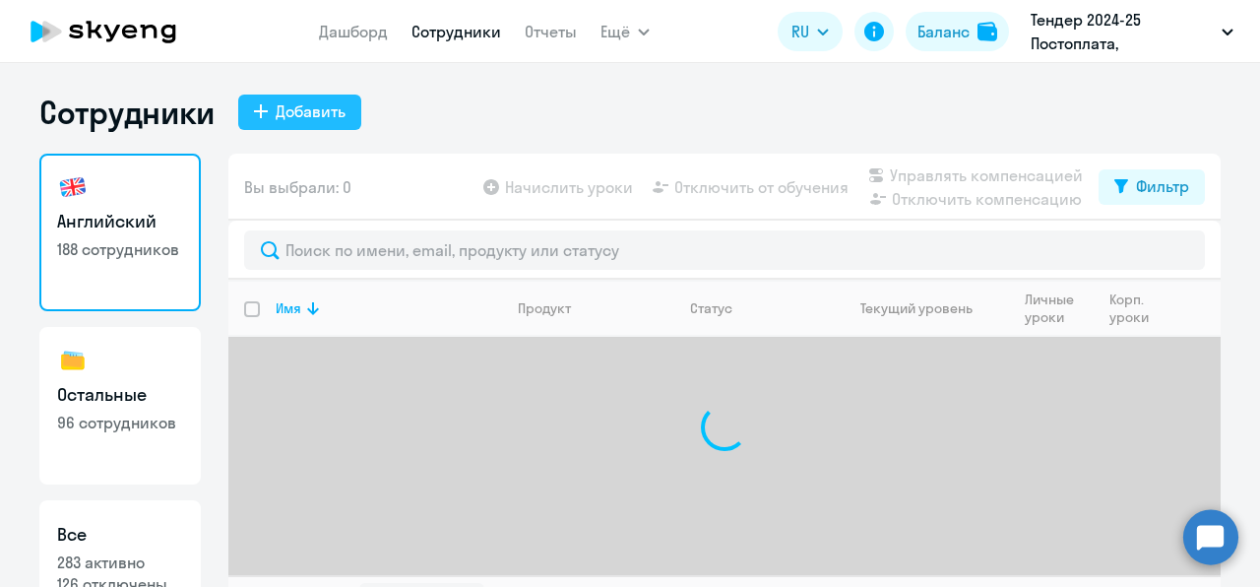
click at [299, 116] on div "Добавить" at bounding box center [311, 111] width 70 height 24
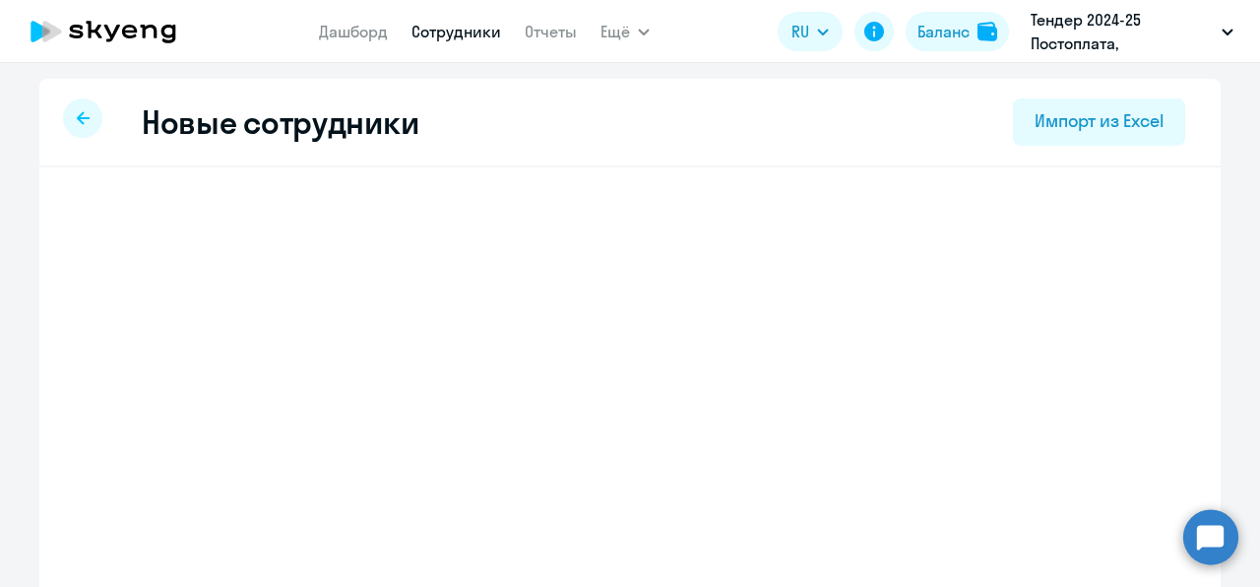
select select "english_adult_not_native_speaker"
select select "3"
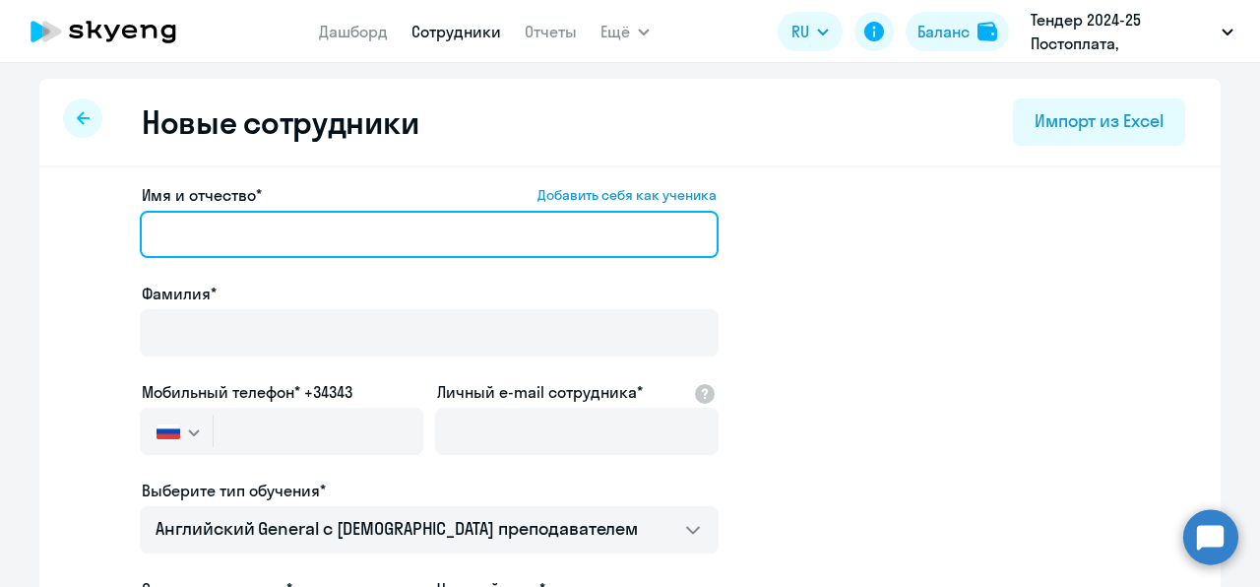
click at [271, 224] on input "Имя и отчество* Добавить себя как ученика" at bounding box center [429, 234] width 579 height 47
paste input "[PERSON_NAME]"
click at [242, 228] on input "[PERSON_NAME]" at bounding box center [429, 234] width 579 height 47
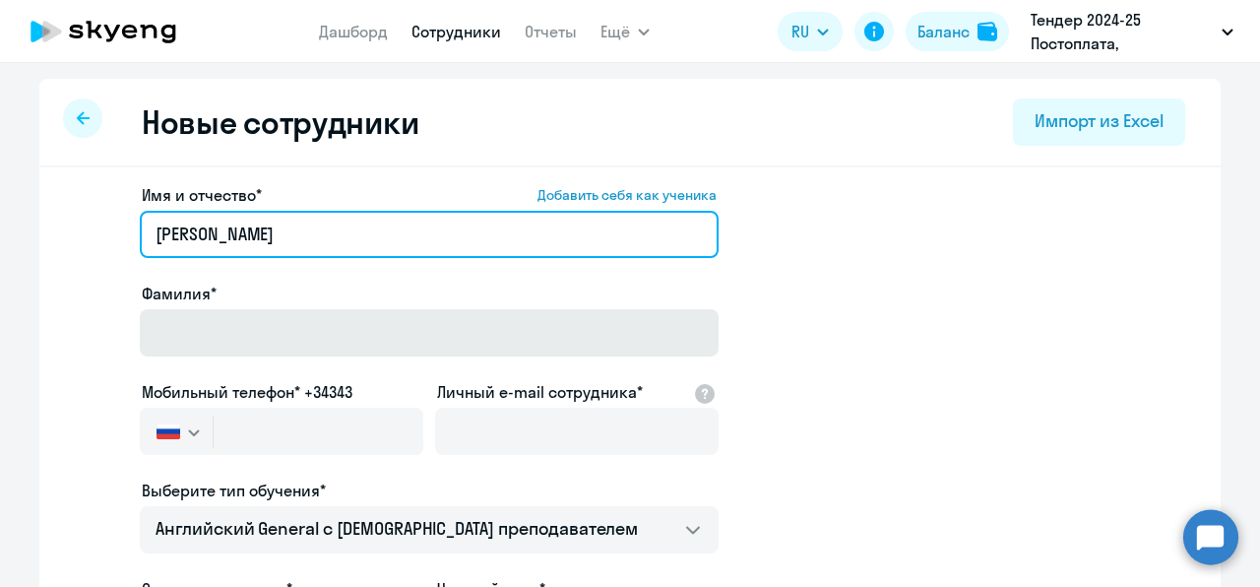
type input "[PERSON_NAME]"
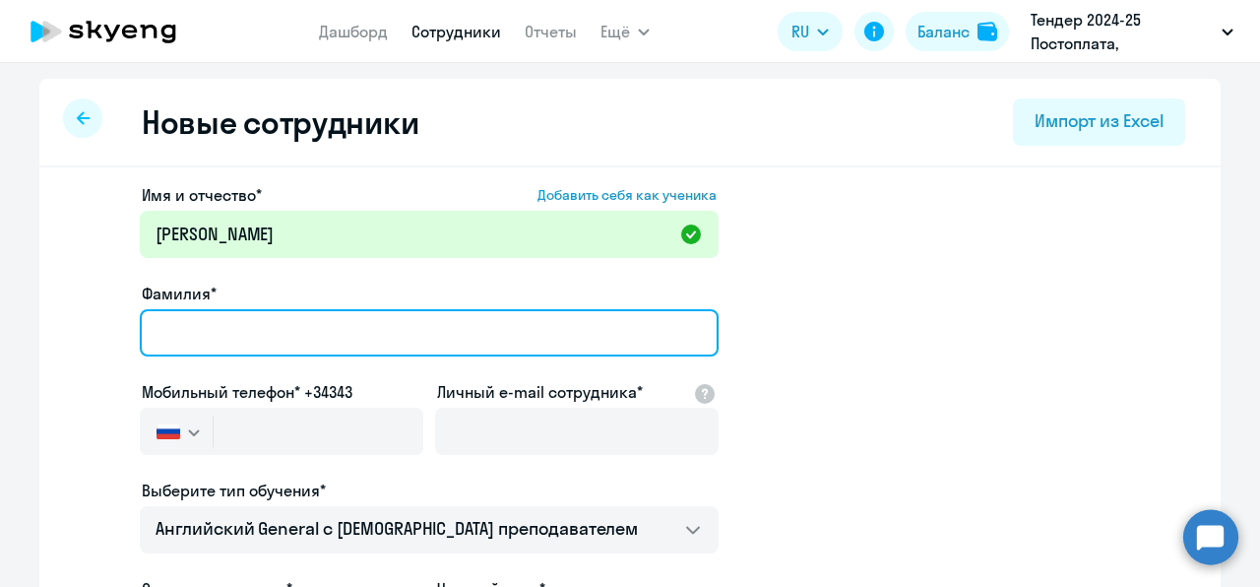
click at [255, 339] on input "Фамилия*" at bounding box center [429, 332] width 579 height 47
paste input "[PERSON_NAME]"
type input "[PERSON_NAME]"
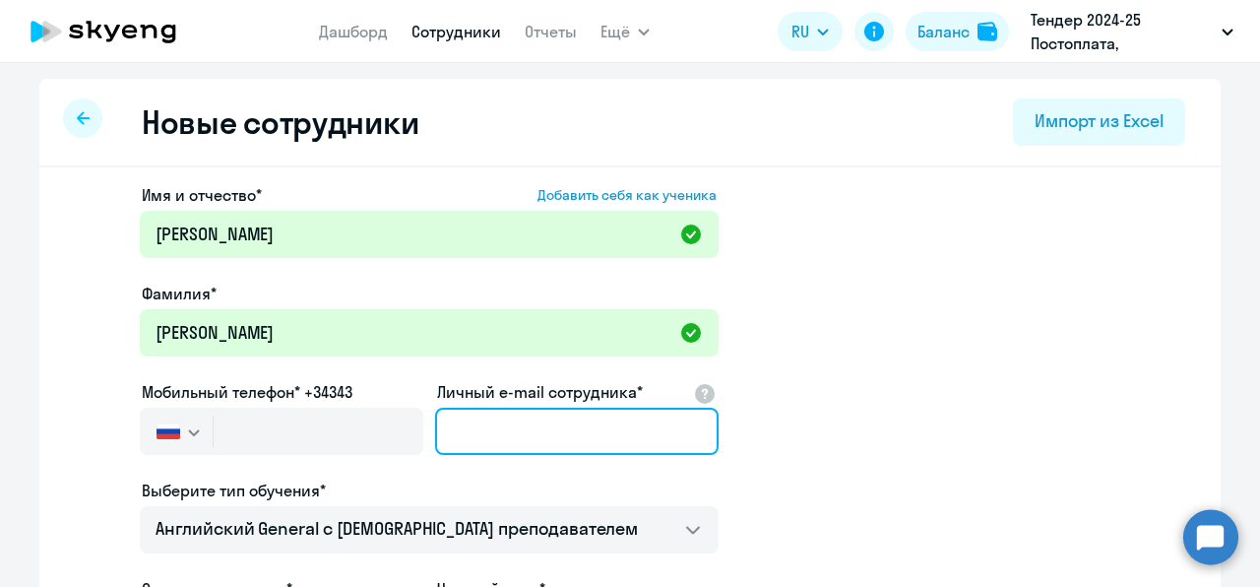
click at [455, 442] on input "Личный e-mail сотрудника*" at bounding box center [576, 430] width 283 height 47
paste input "[EMAIL_ADDRESS][DOMAIN_NAME]"
type input "[EMAIL_ADDRESS][DOMAIN_NAME]"
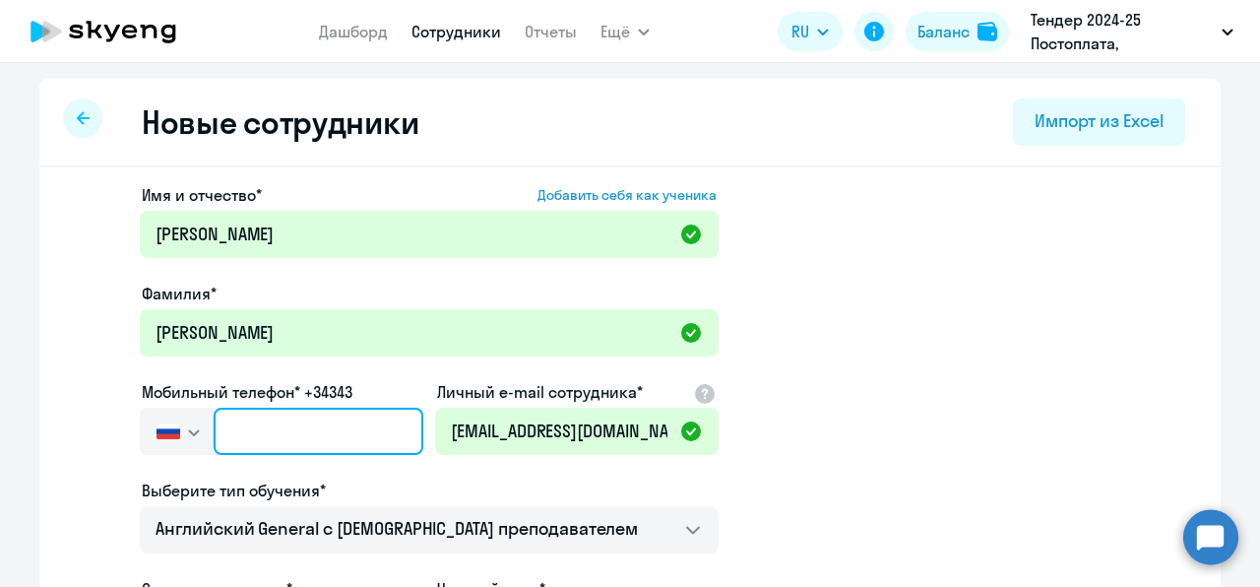
click at [261, 439] on input "text" at bounding box center [319, 430] width 210 height 47
paste input "[PHONE_NUMBER]"
type input "[PHONE_NUMBER]"
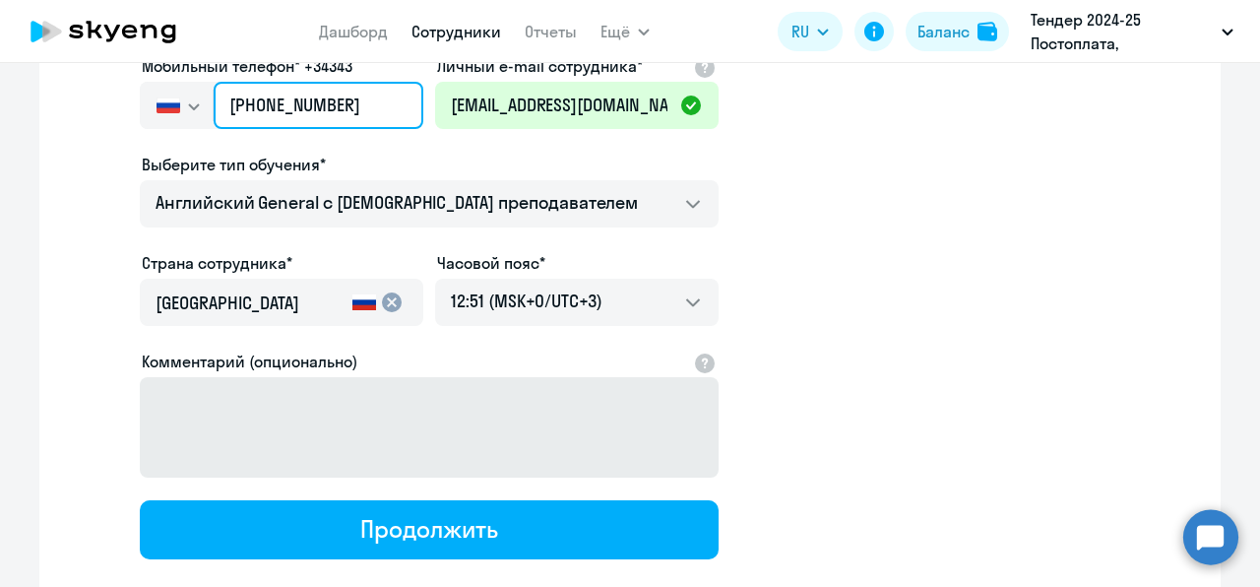
scroll to position [327, 0]
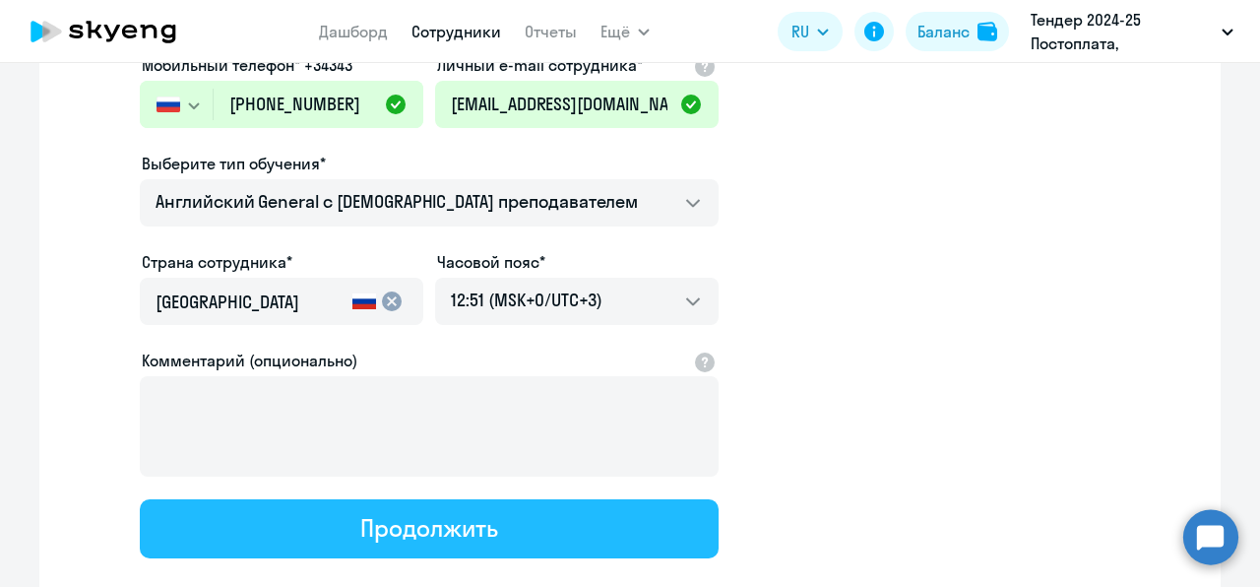
click at [290, 522] on button "Продолжить" at bounding box center [429, 528] width 579 height 59
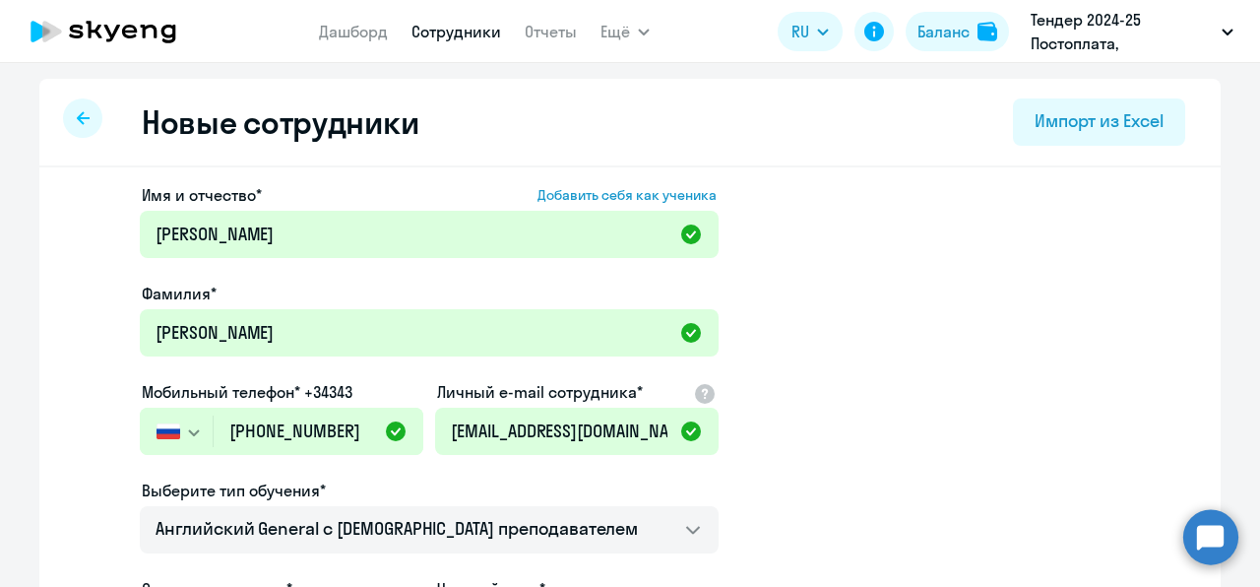
select select "english_adult_not_native_speaker"
select select "3"
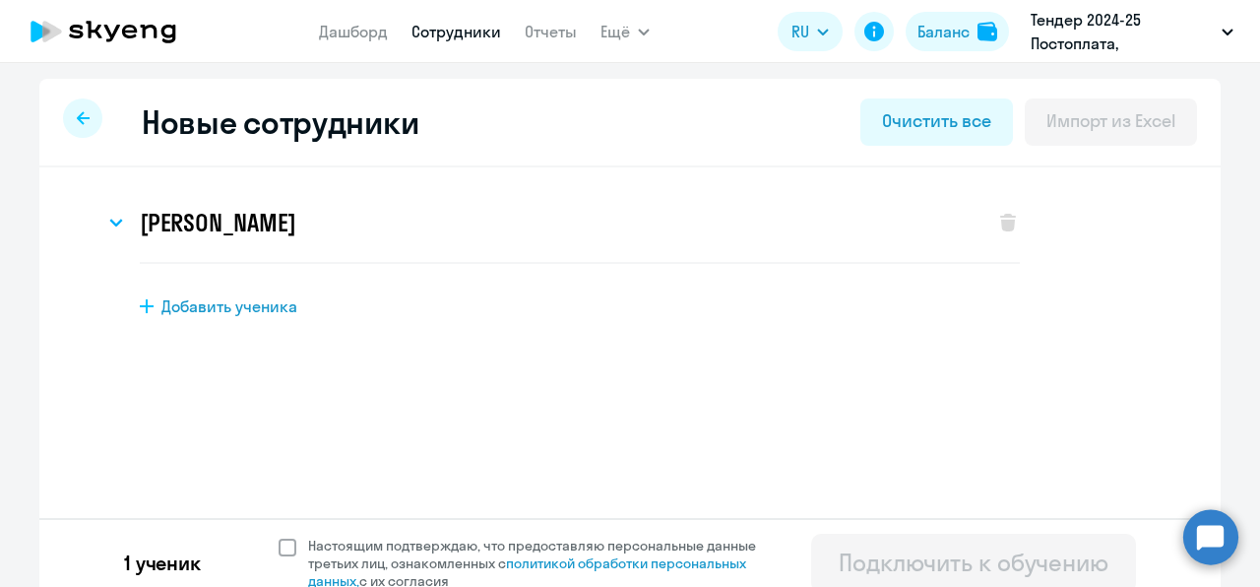
click at [344, 554] on span "Настоящим подтверждаю, что предоставляю персональные данные третьих лиц, ознако…" at bounding box center [543, 562] width 471 height 53
click at [279, 536] on input "Настоящим подтверждаю, что предоставляю персональные данные третьих лиц, ознако…" at bounding box center [278, 535] width 1 height 1
checkbox input "true"
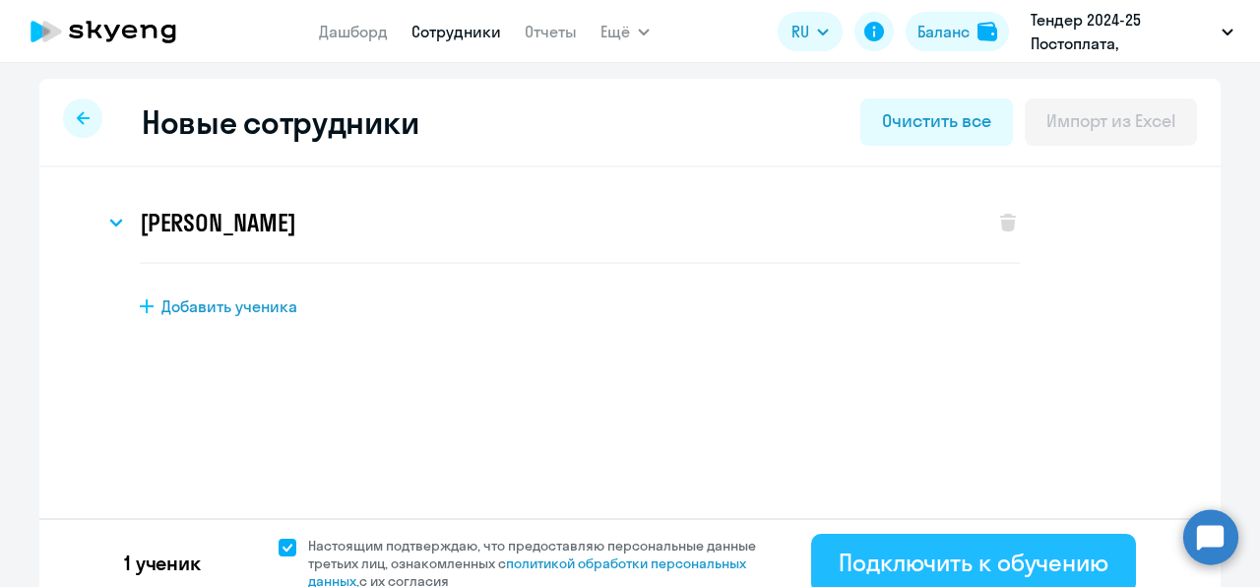
click at [862, 559] on div "Подключить к обучению" at bounding box center [974, 561] width 270 height 31
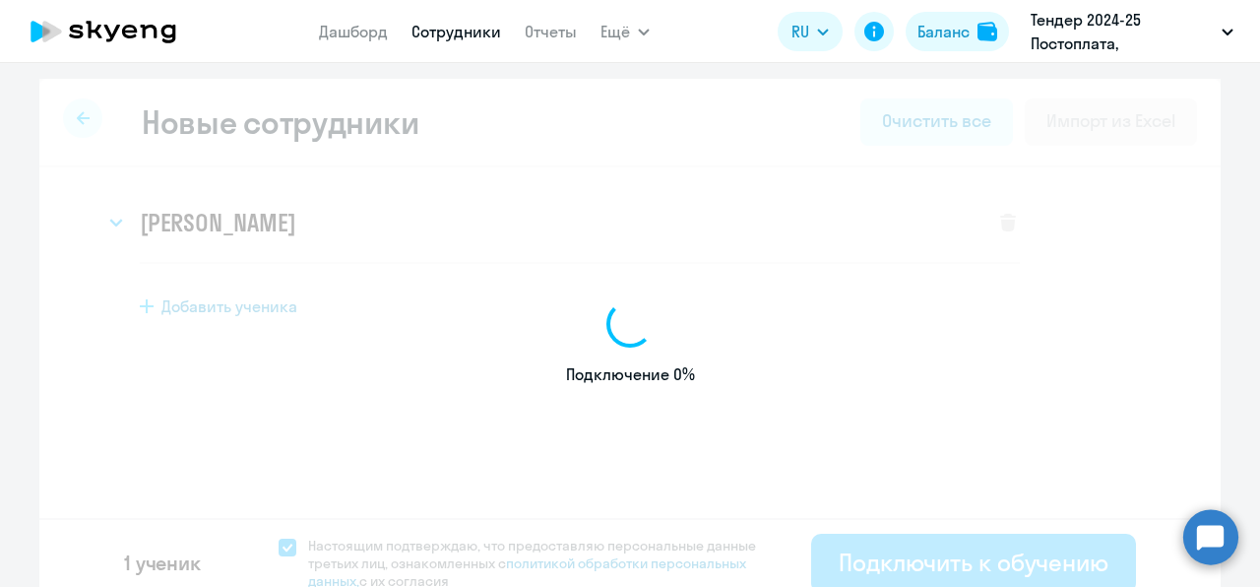
select select "english_adult_not_native_speaker"
select select "3"
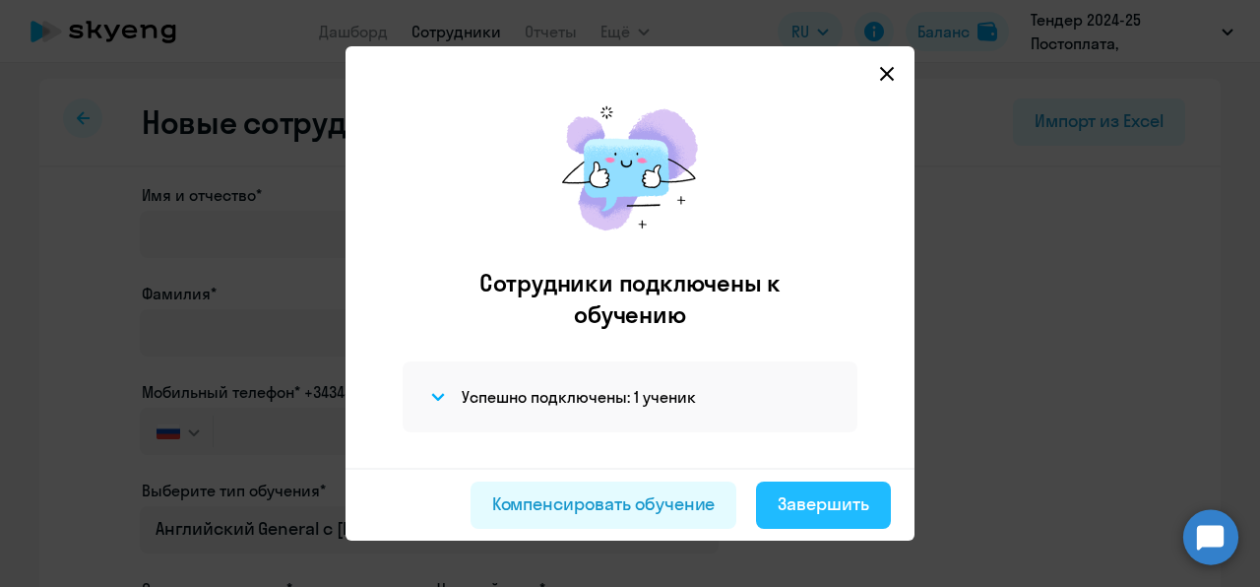
click at [799, 500] on div "Завершить" at bounding box center [824, 504] width 92 height 26
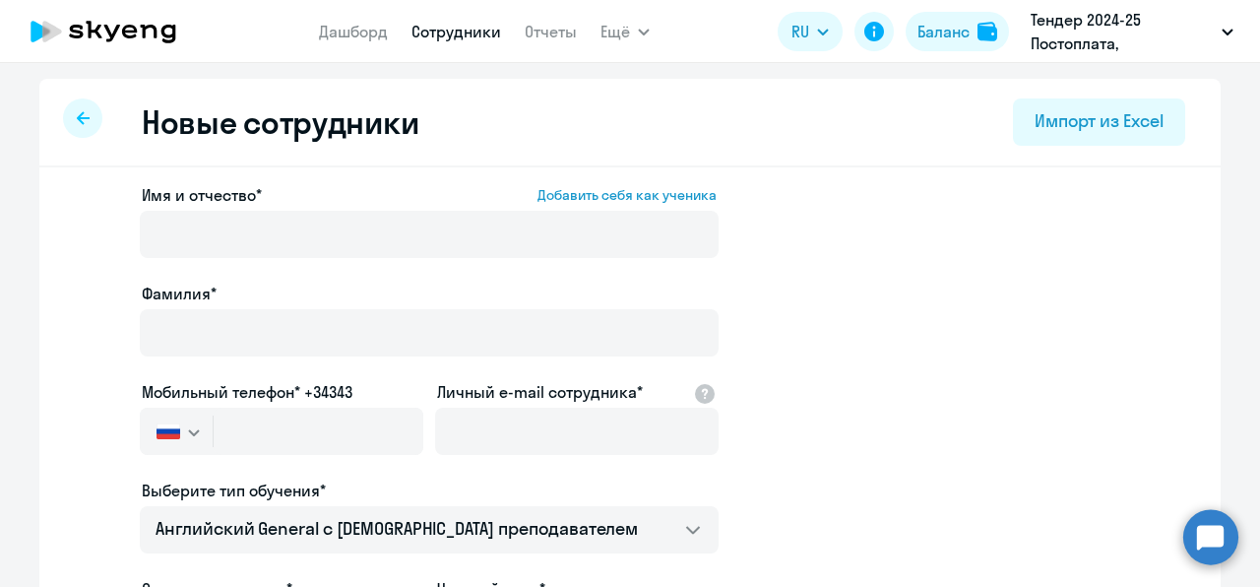
select select "30"
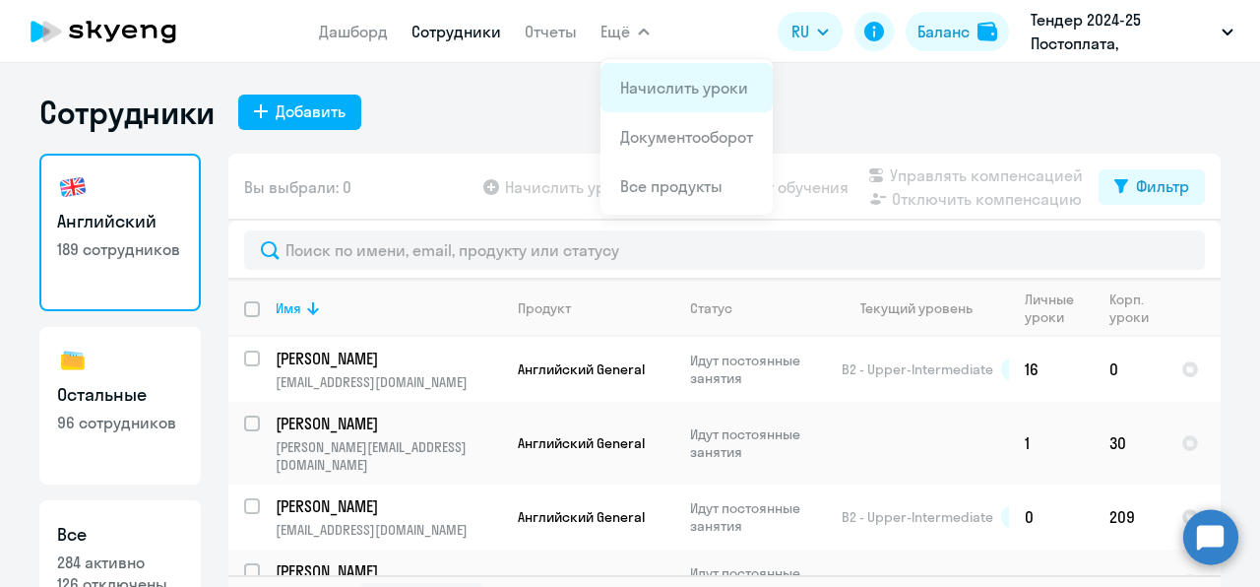
click at [642, 92] on link "Начислить уроки" at bounding box center [684, 88] width 128 height 20
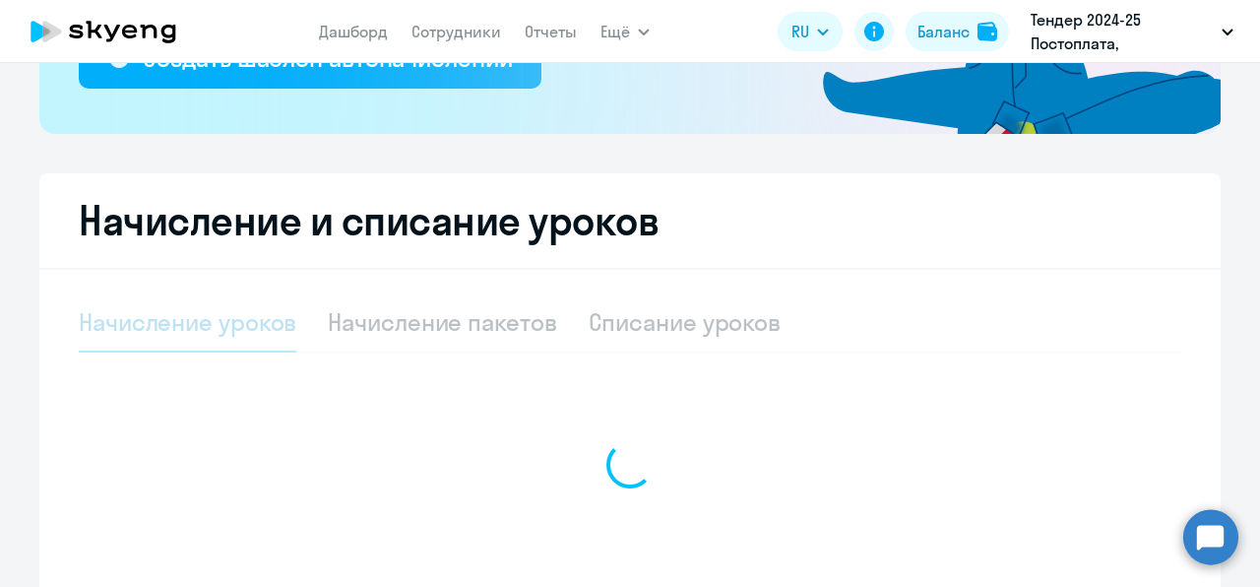
select select "10"
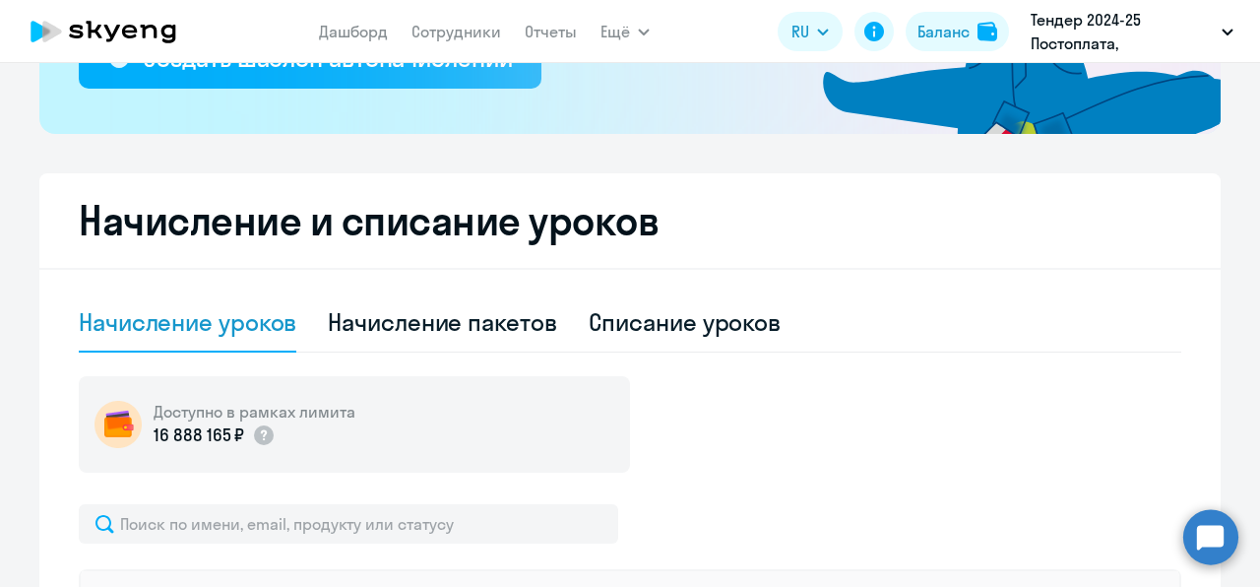
scroll to position [645, 0]
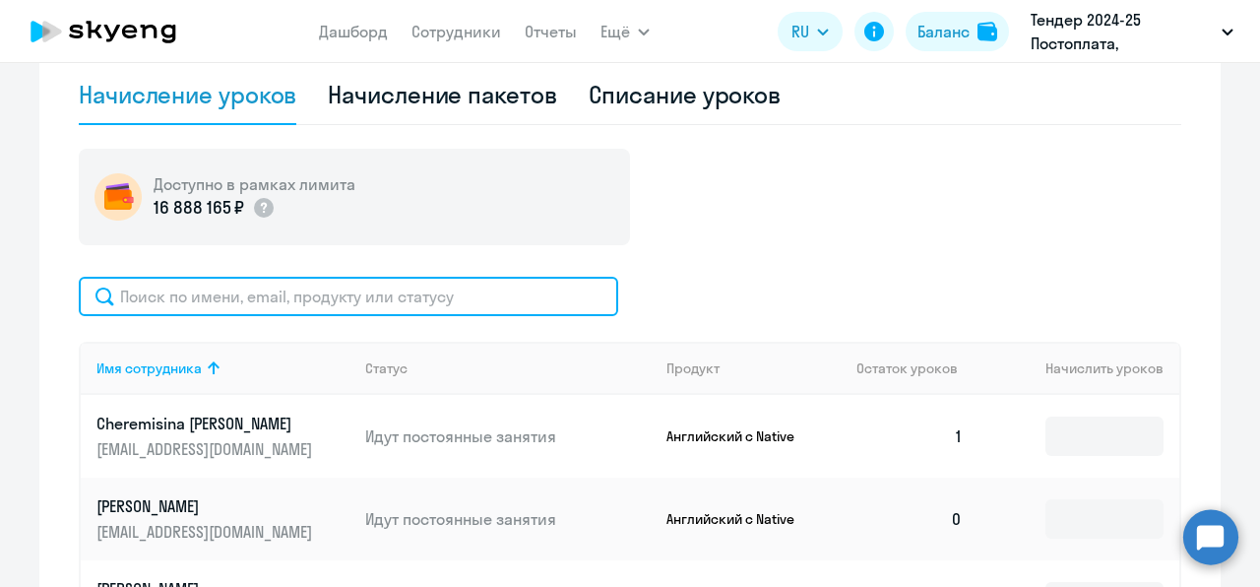
click at [298, 297] on input "text" at bounding box center [348, 296] width 539 height 39
paste input "[PHONE_NUMBER]"
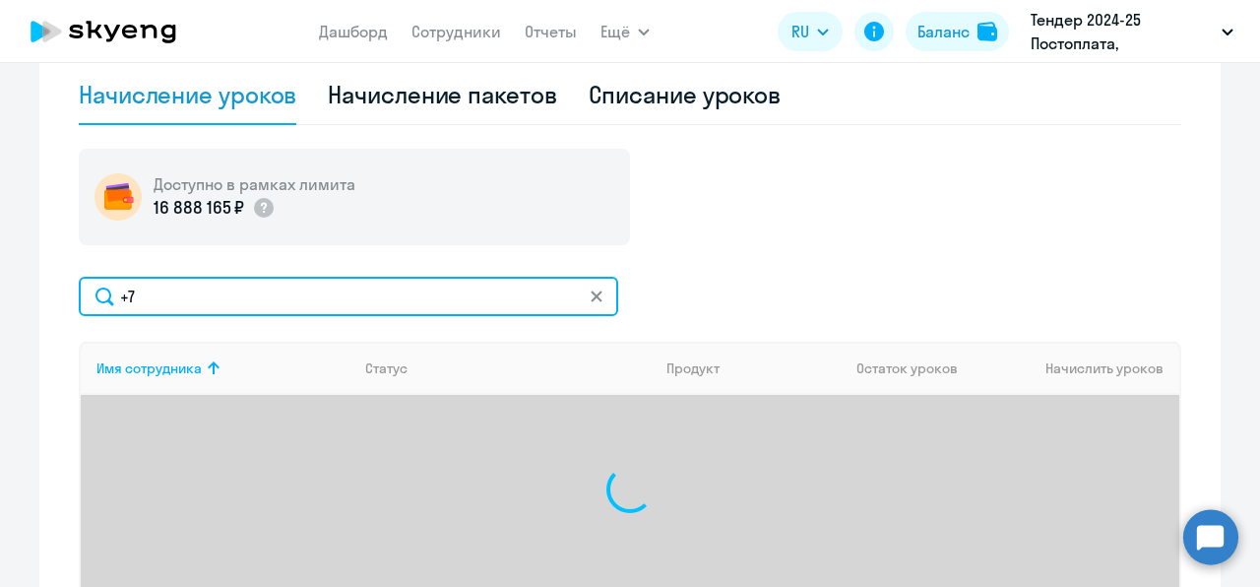
type input "+"
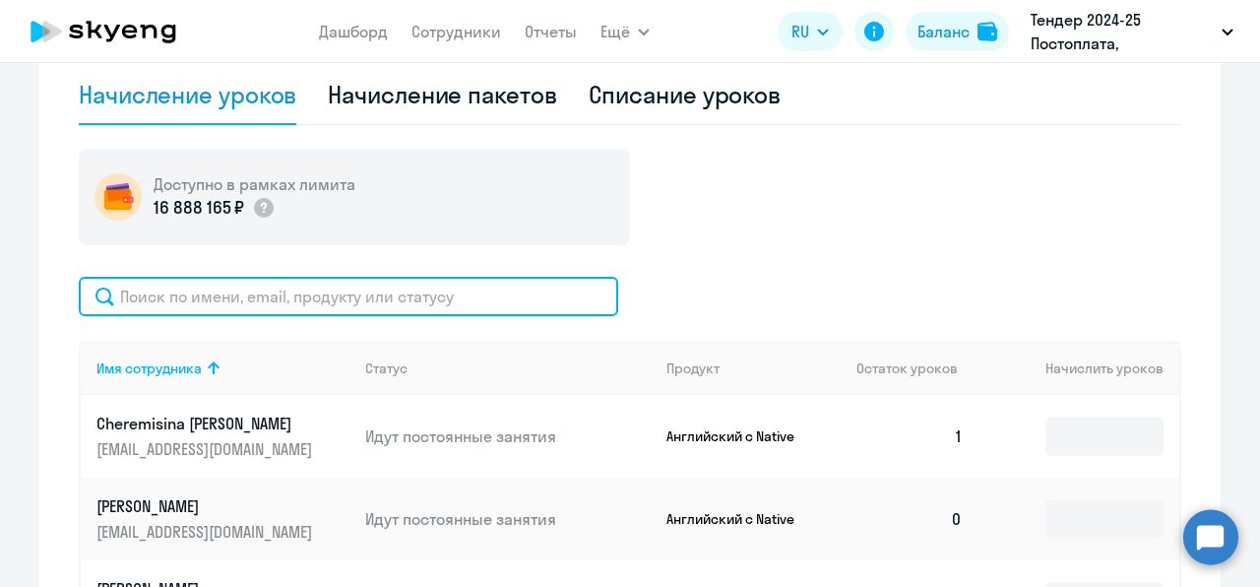
paste input "[EMAIL_ADDRESS][DOMAIN_NAME]"
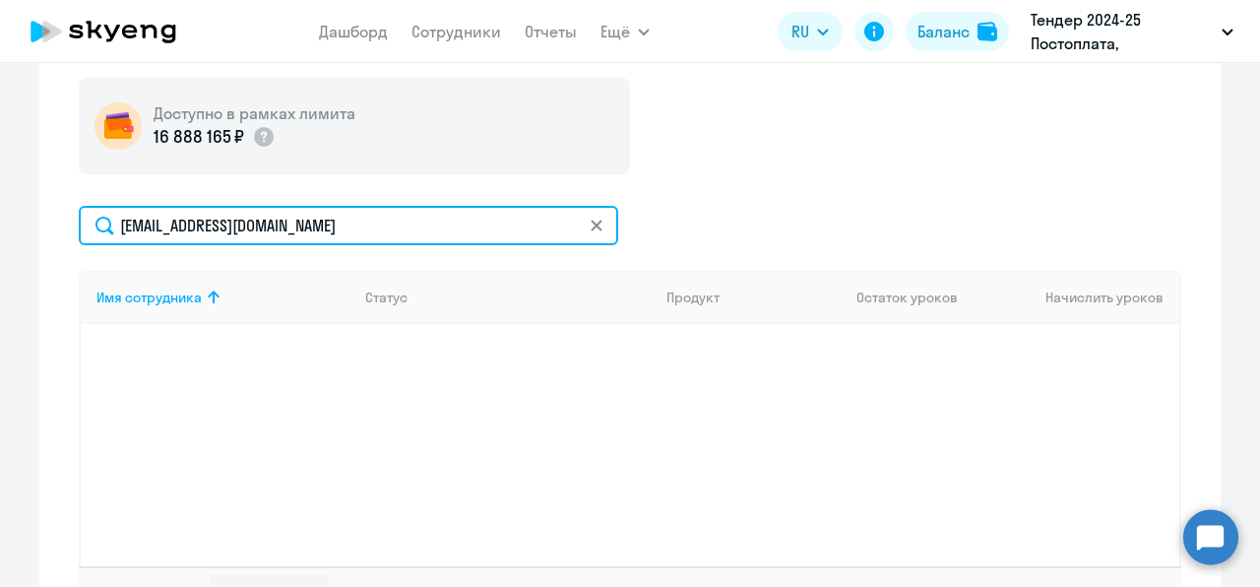
scroll to position [717, 0]
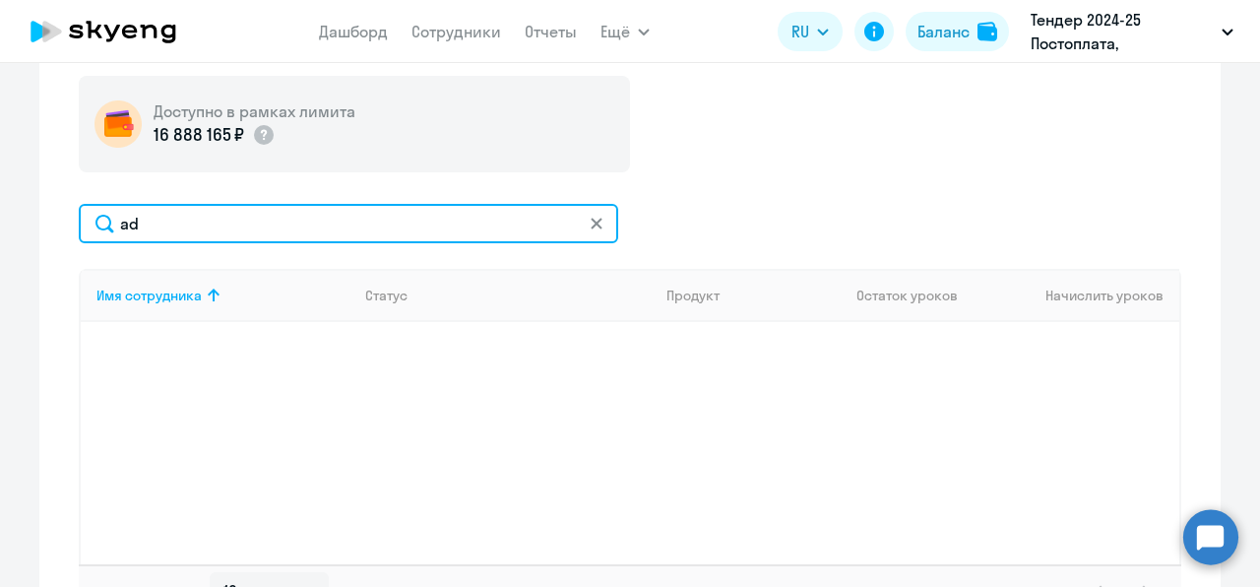
type input "a"
type input "[PERSON_NAME]"
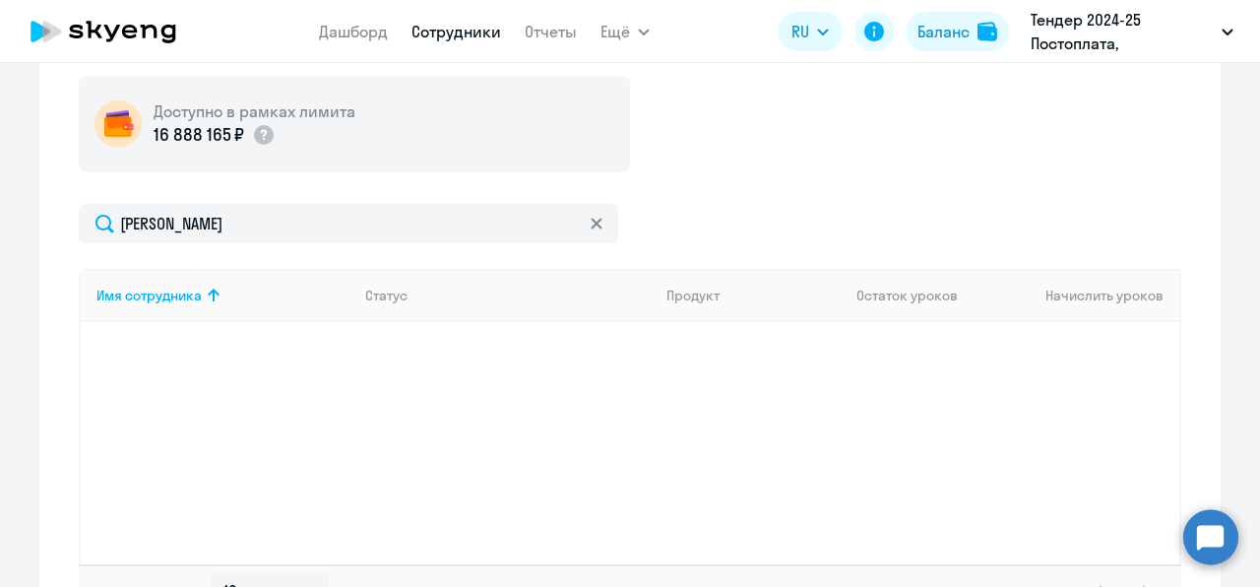
click at [441, 35] on link "Сотрудники" at bounding box center [456, 32] width 90 height 20
select select "30"
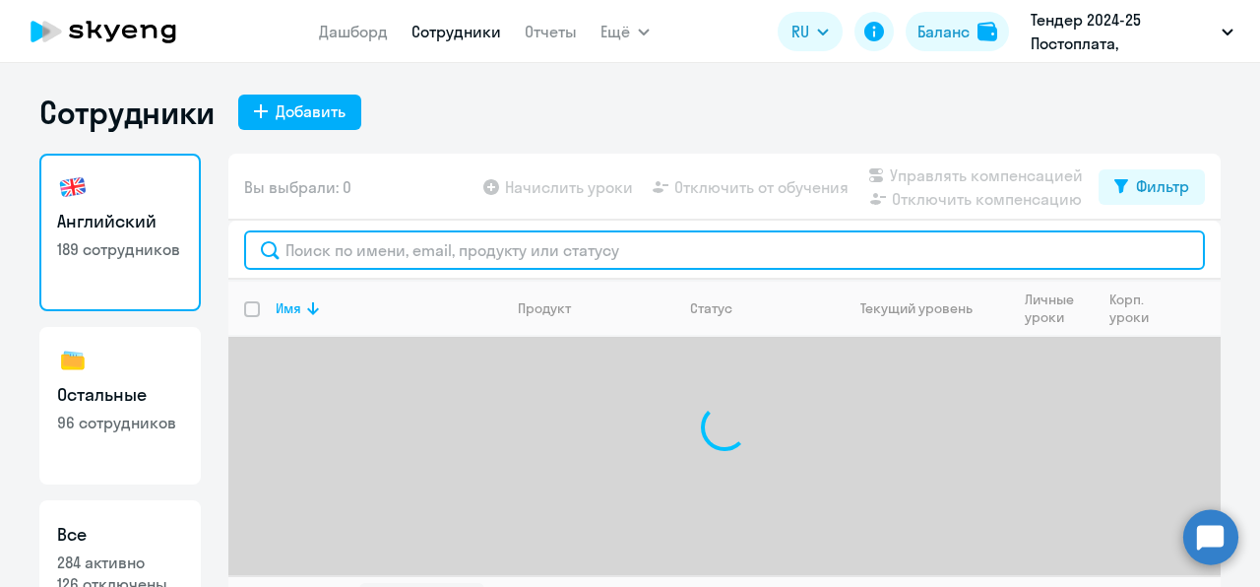
click at [362, 240] on input "text" at bounding box center [724, 249] width 961 height 39
paste input "[EMAIL_ADDRESS][DOMAIN_NAME]"
type input "[EMAIL_ADDRESS][DOMAIN_NAME]"
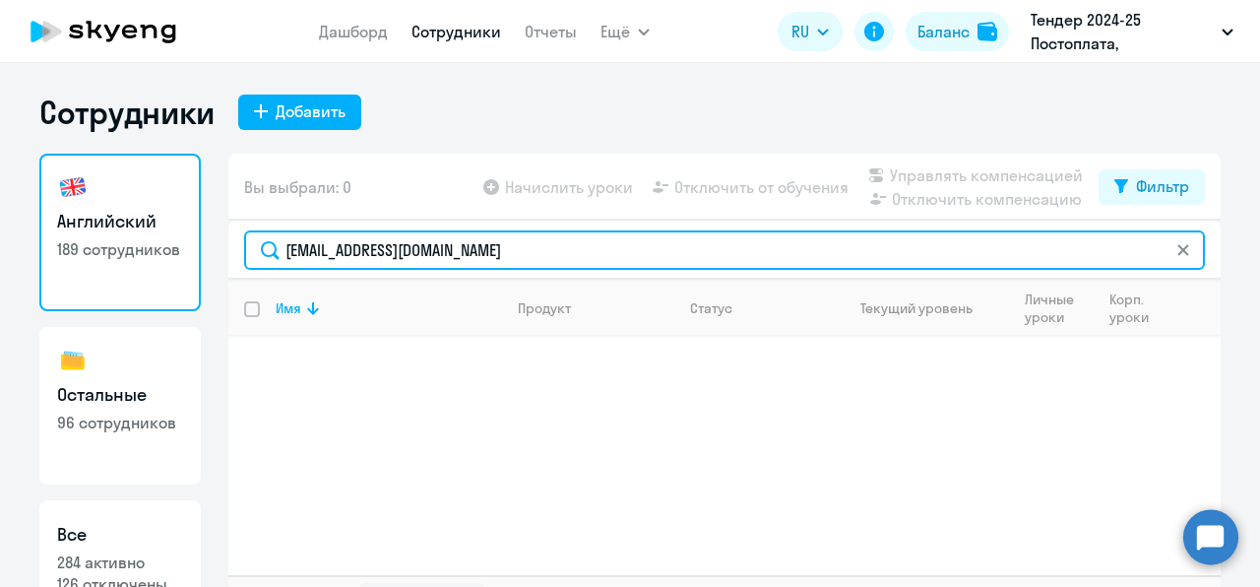
drag, startPoint x: 655, startPoint y: 240, endPoint x: 208, endPoint y: 283, distance: 449.9
click at [208, 283] on div "Английский 189 сотрудников Остальные 96 сотрудников Все 284 активно 126 отключе…" at bounding box center [629, 392] width 1181 height 476
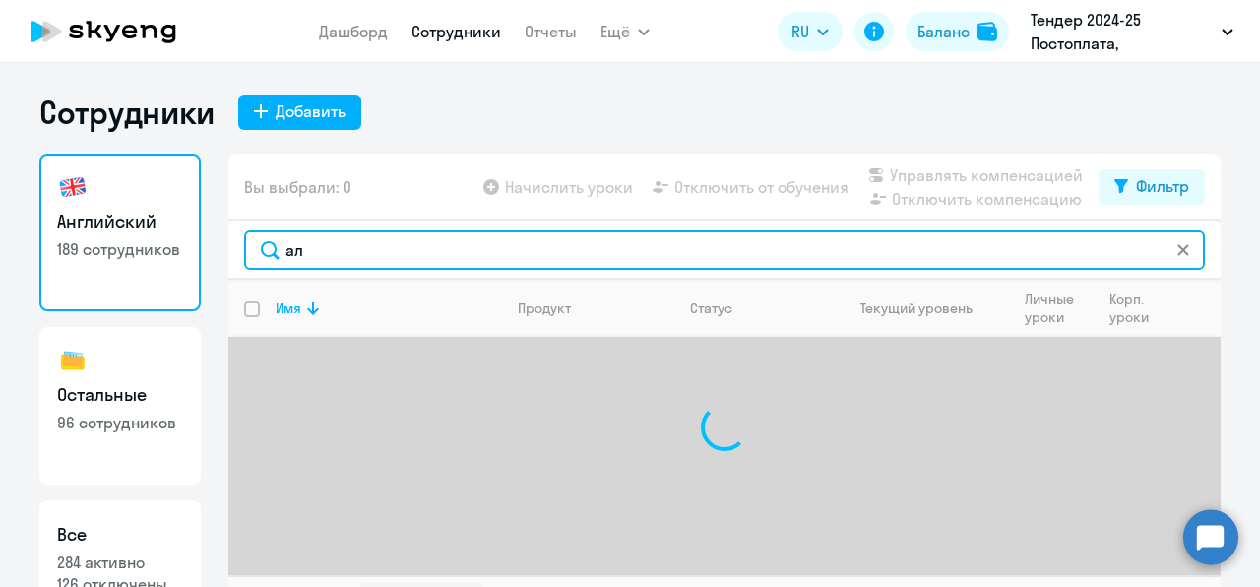
type input "[PERSON_NAME]"
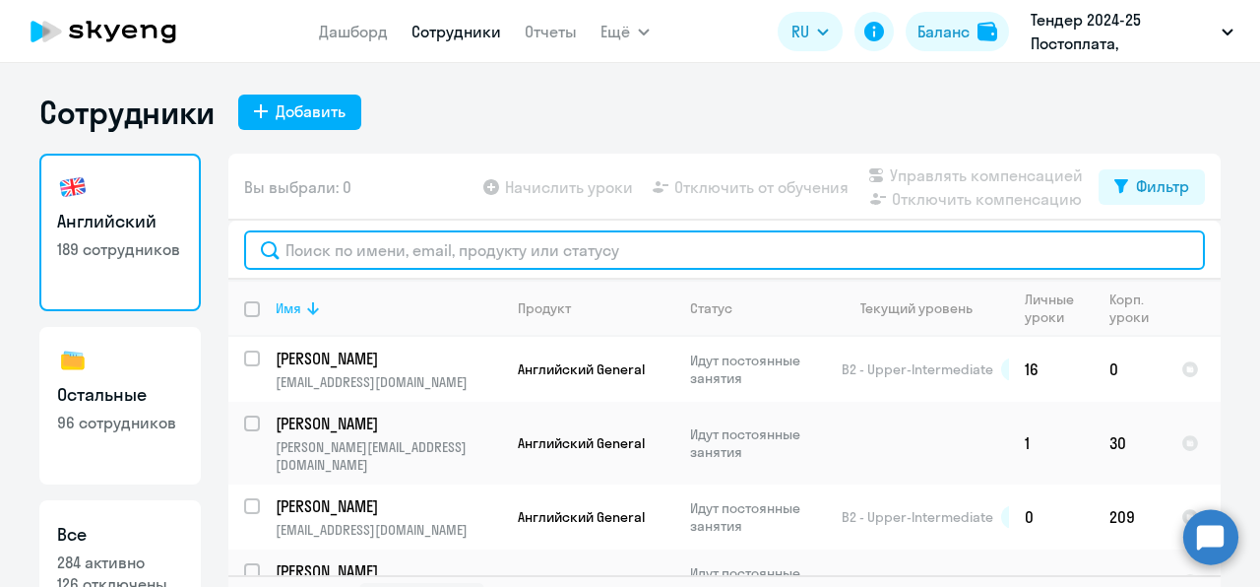
paste input "[PERSON_NAME]"
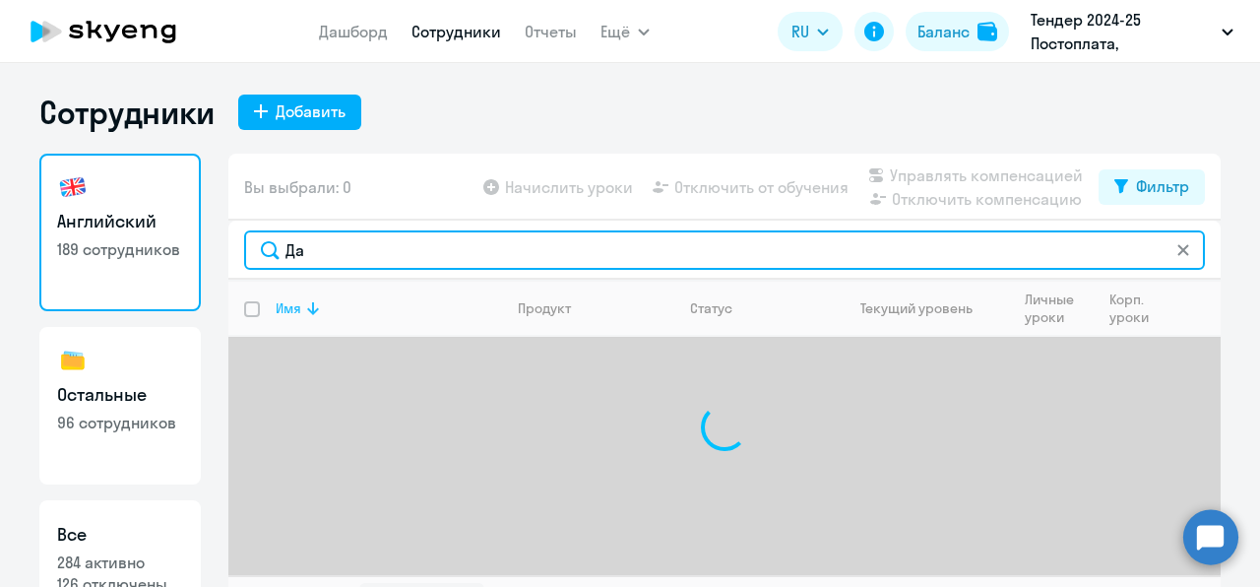
type input "Д"
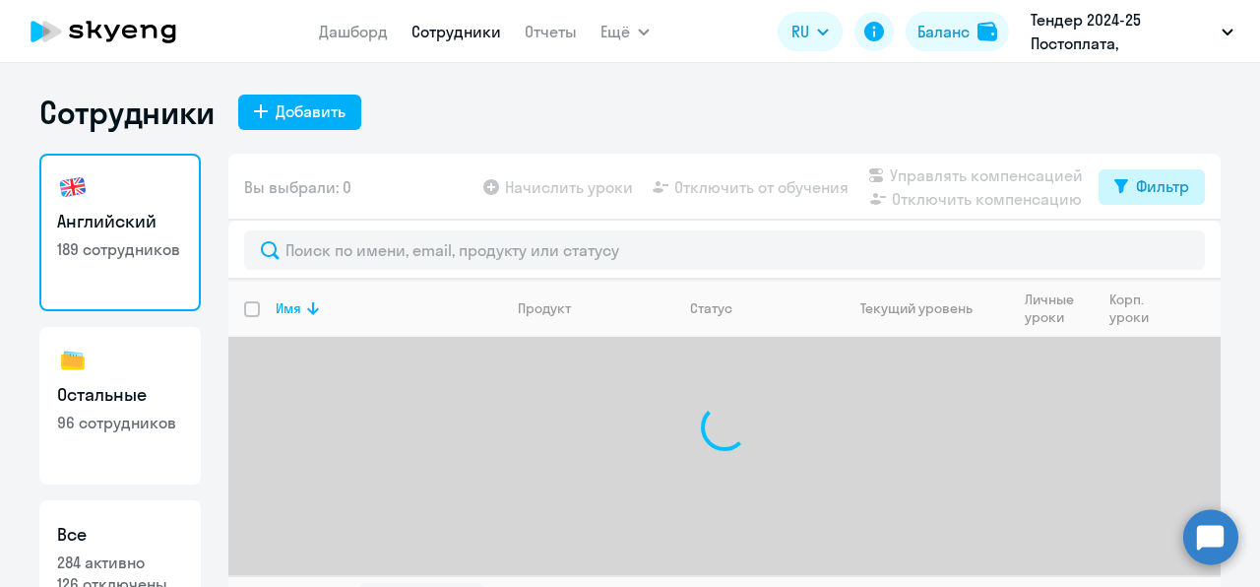
click at [1142, 189] on div "Фильтр" at bounding box center [1162, 186] width 53 height 24
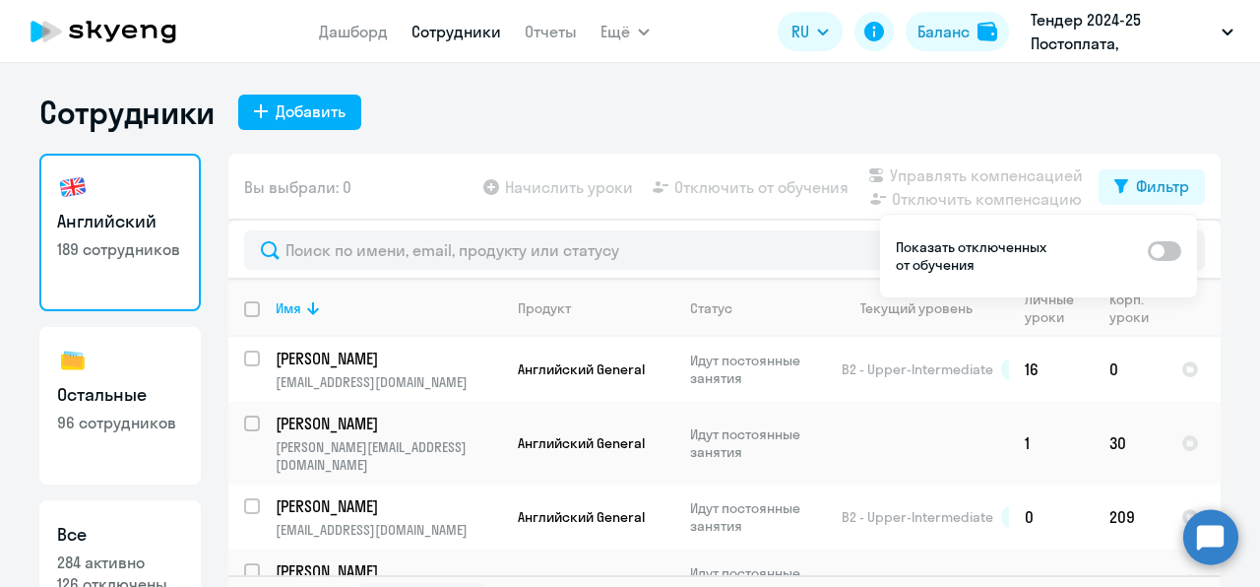
click at [571, 164] on div "Начислить уроки Отключить от обучения Управлять компенсацией Отключить компенса…" at bounding box center [788, 186] width 619 height 47
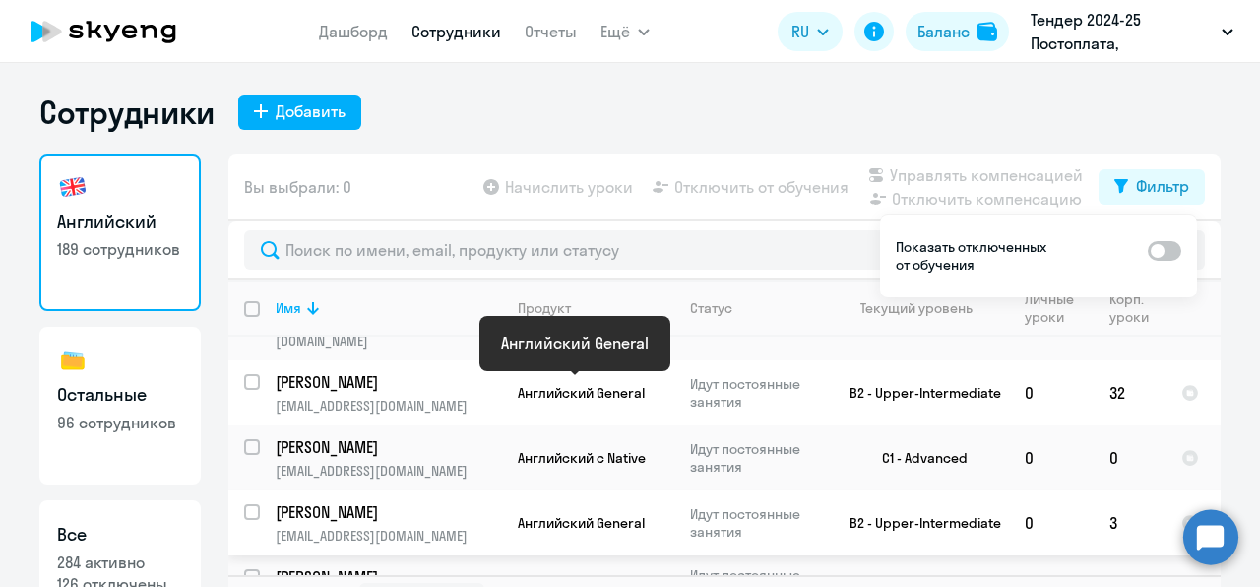
scroll to position [43, 0]
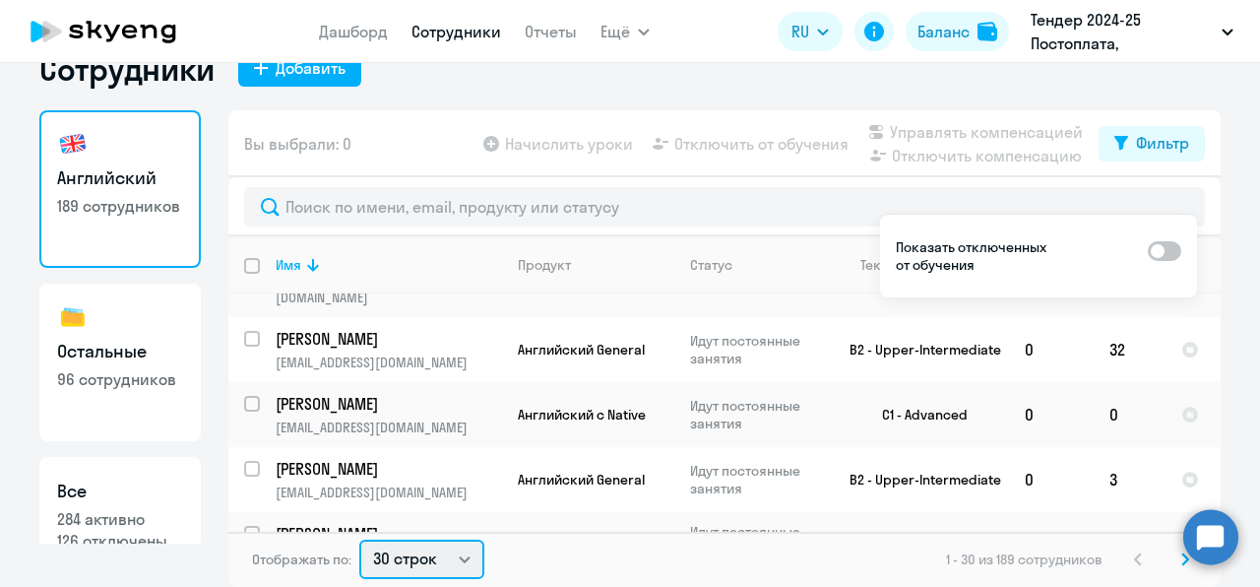
click at [448, 551] on select "30 строк 50 строк 100 строк" at bounding box center [421, 558] width 125 height 39
select select "100"
click at [359, 539] on select "30 строк 50 строк 100 строк" at bounding box center [421, 558] width 125 height 39
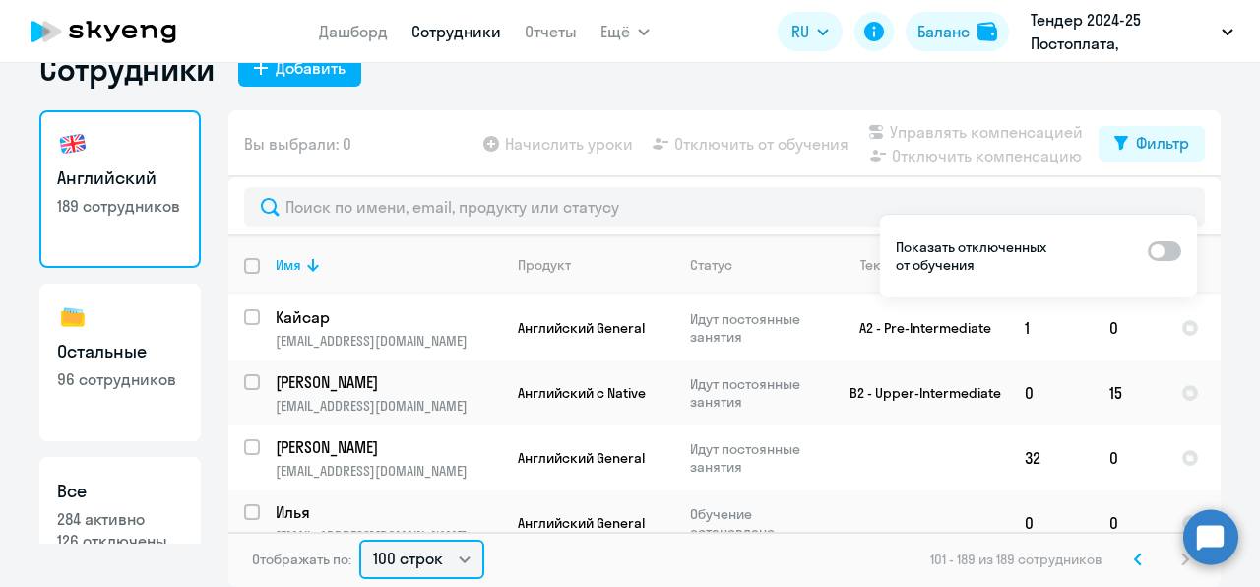
scroll to position [990, 0]
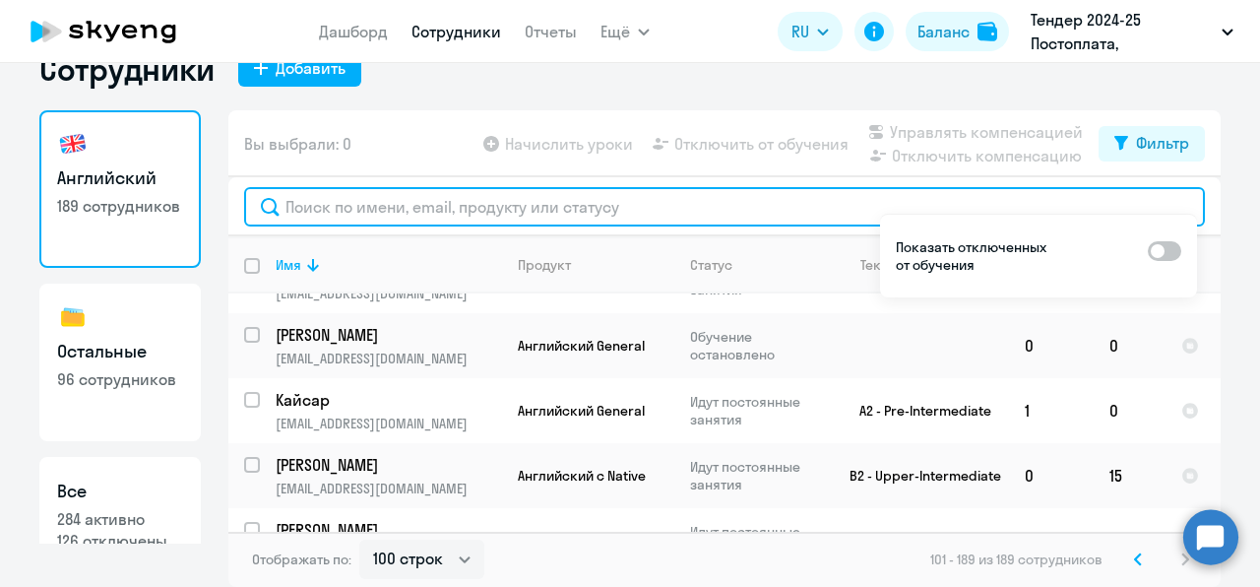
click at [585, 204] on input "text" at bounding box center [724, 206] width 961 height 39
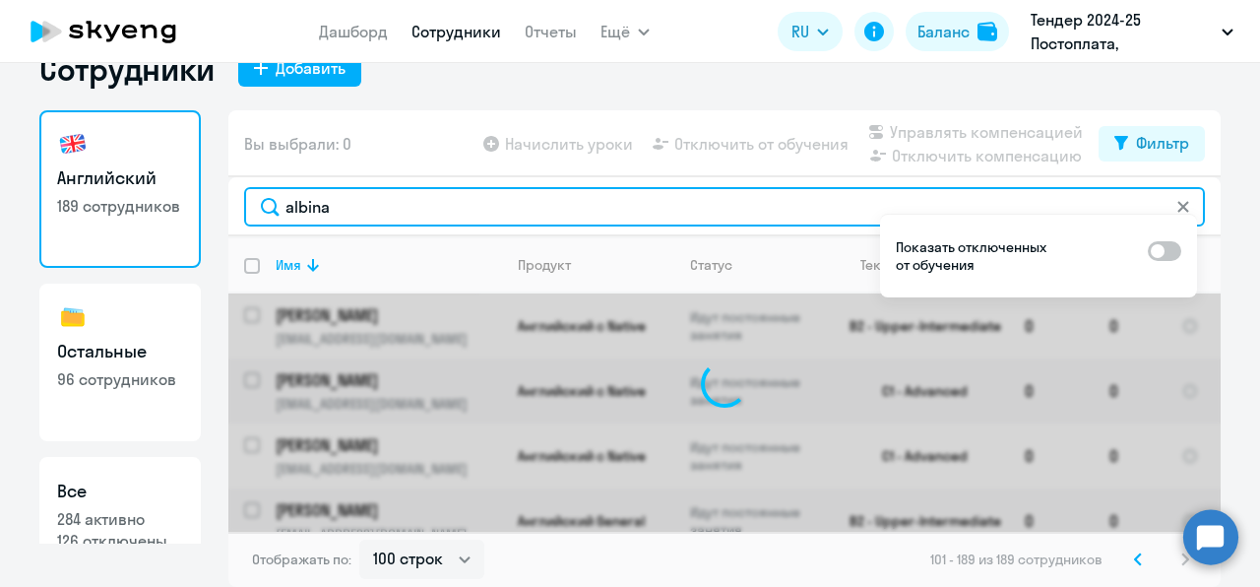
scroll to position [0, 0]
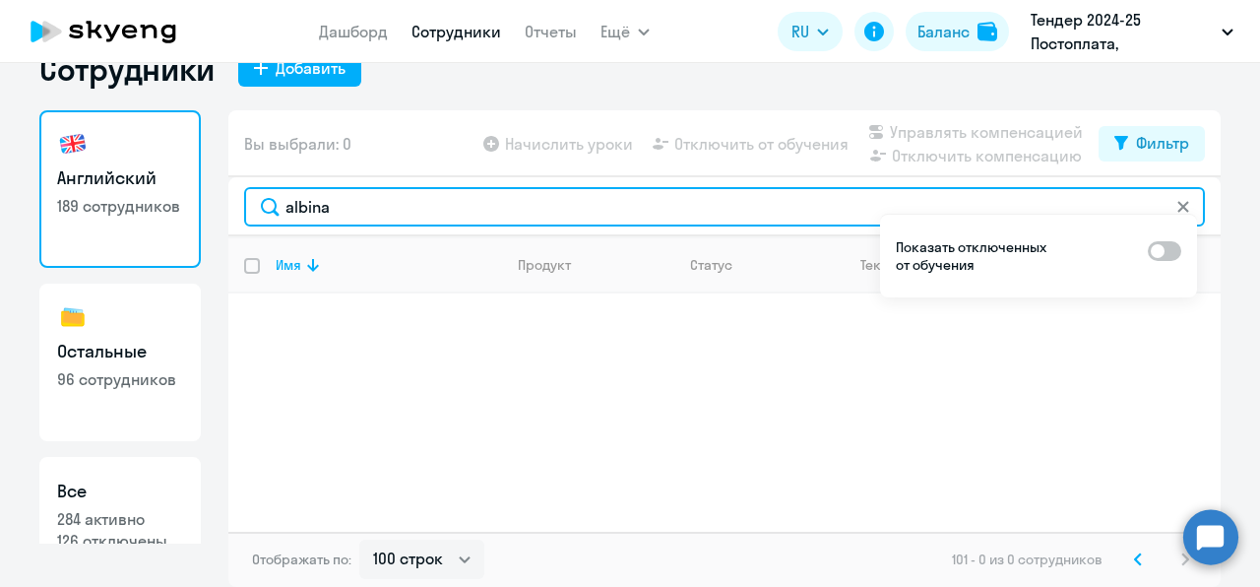
type input "albina"
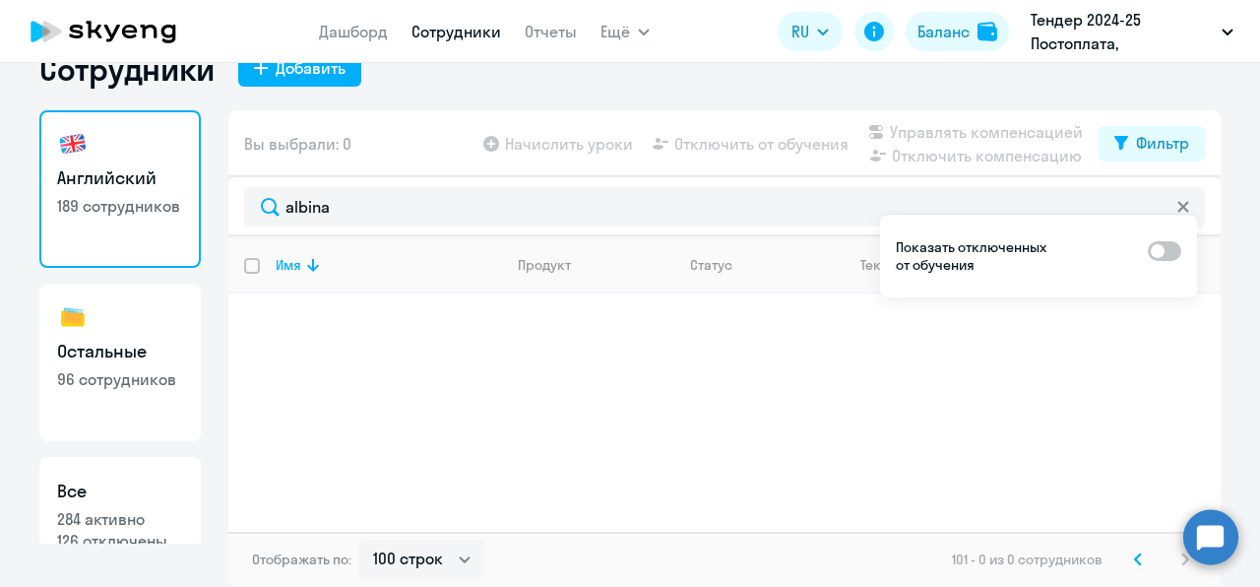
click at [1218, 538] on circle at bounding box center [1210, 536] width 55 height 55
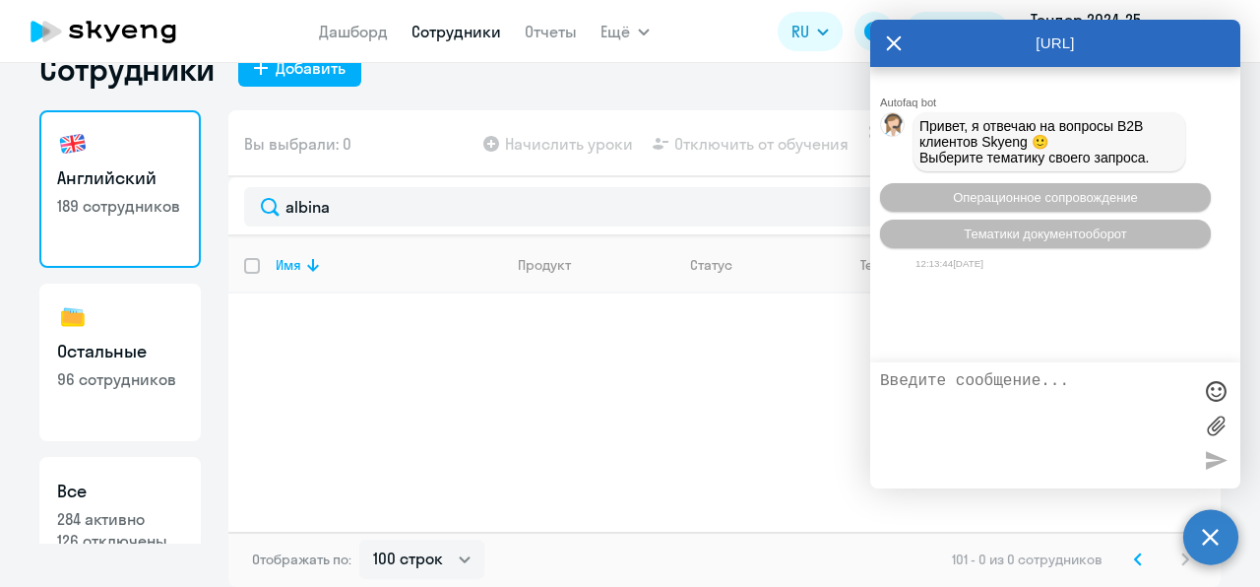
click at [996, 437] on textarea at bounding box center [1035, 425] width 311 height 106
type textarea "r"
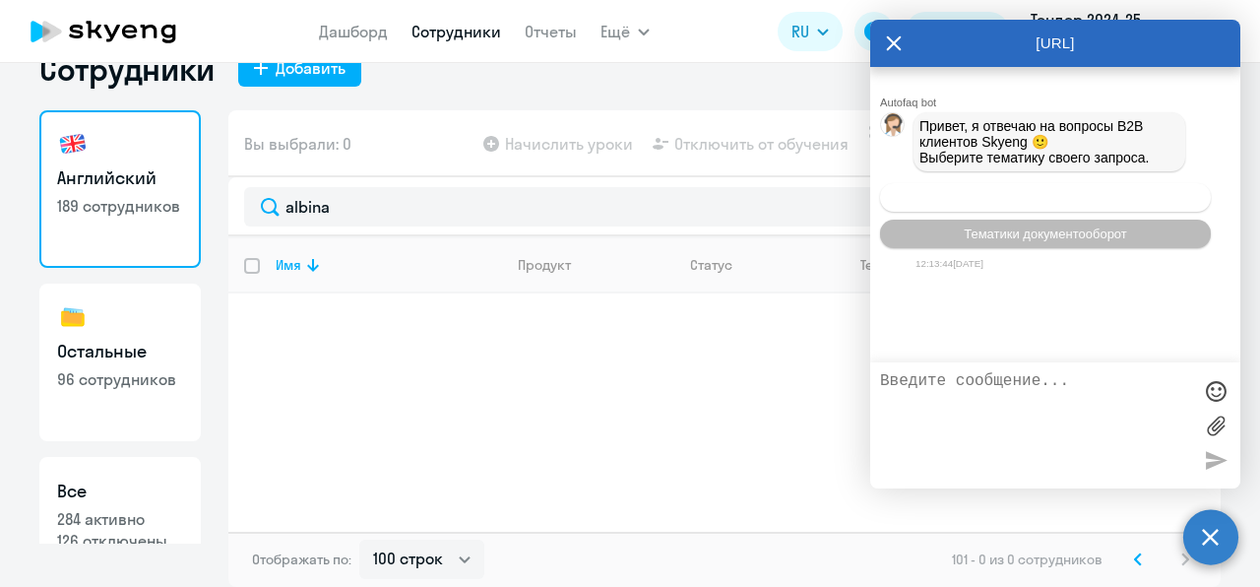
click at [1091, 197] on span "Операционное сопровождение" at bounding box center [1045, 197] width 185 height 15
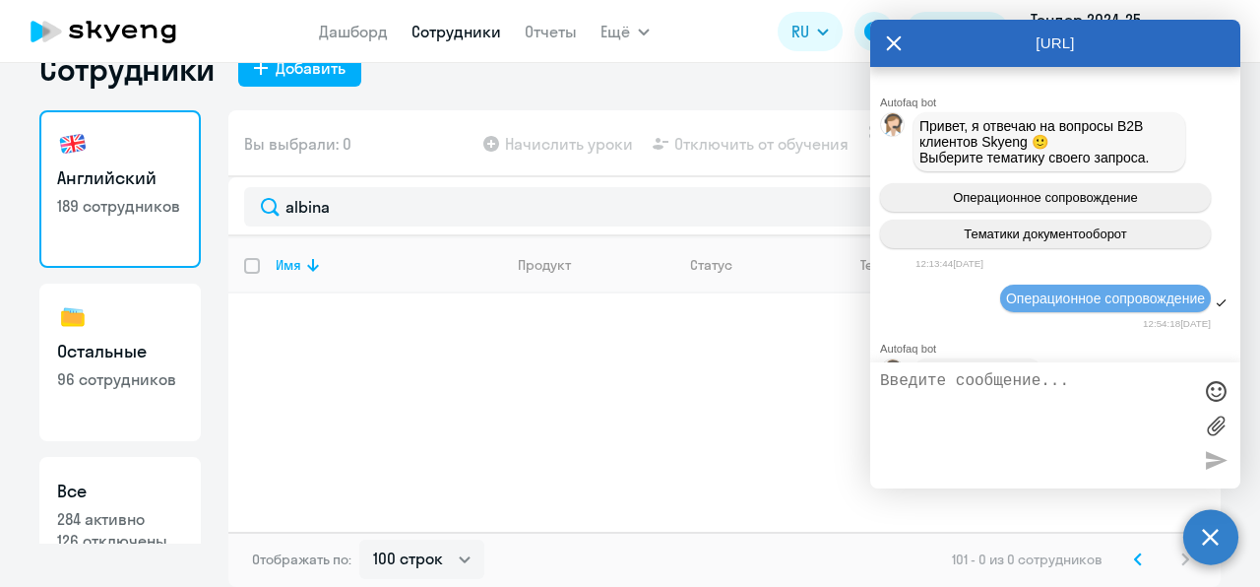
scroll to position [101, 0]
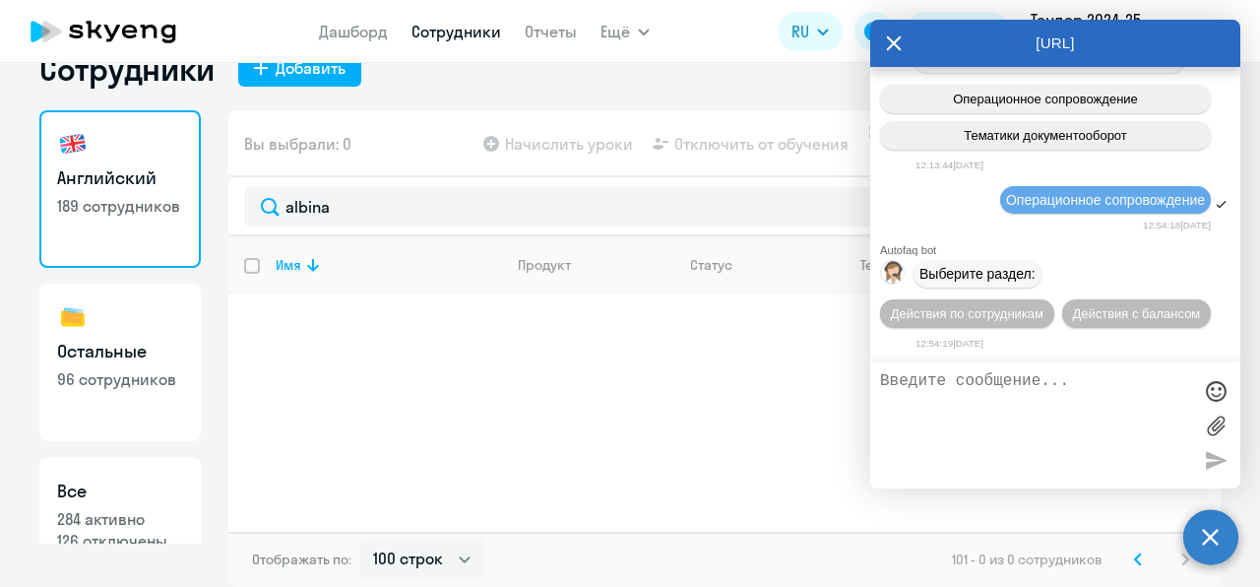
click at [982, 428] on textarea at bounding box center [1035, 425] width 311 height 106
click at [1008, 325] on button "Действия по сотрудникам" at bounding box center [967, 313] width 174 height 29
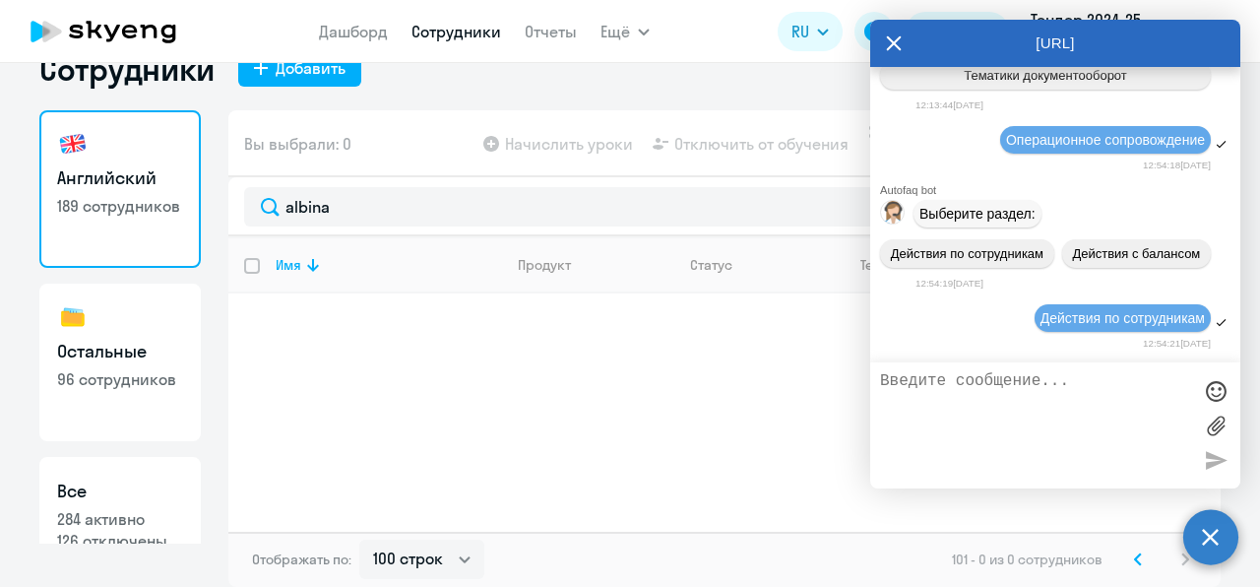
scroll to position [392, 0]
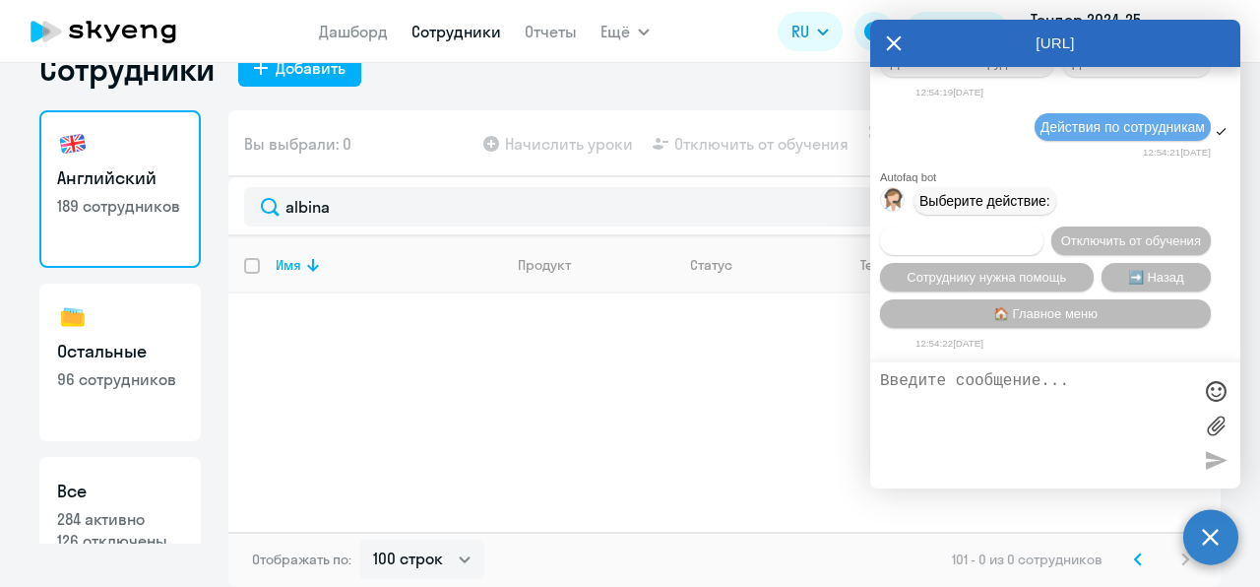
click at [1033, 233] on span "Подключить к обучению" at bounding box center [962, 240] width 144 height 15
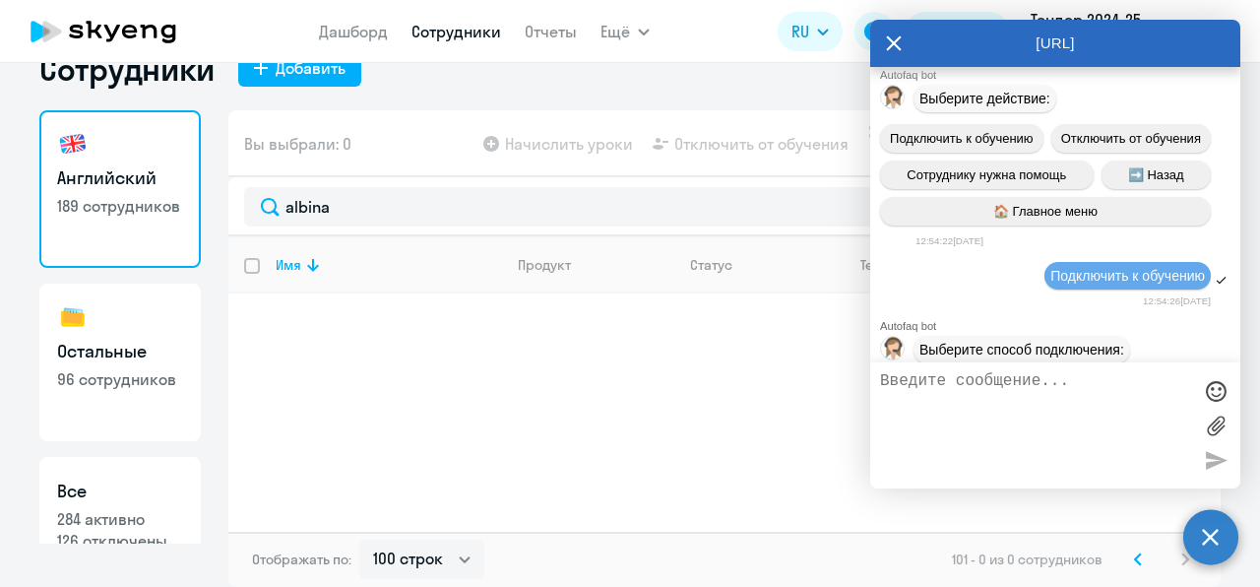
scroll to position [645, 0]
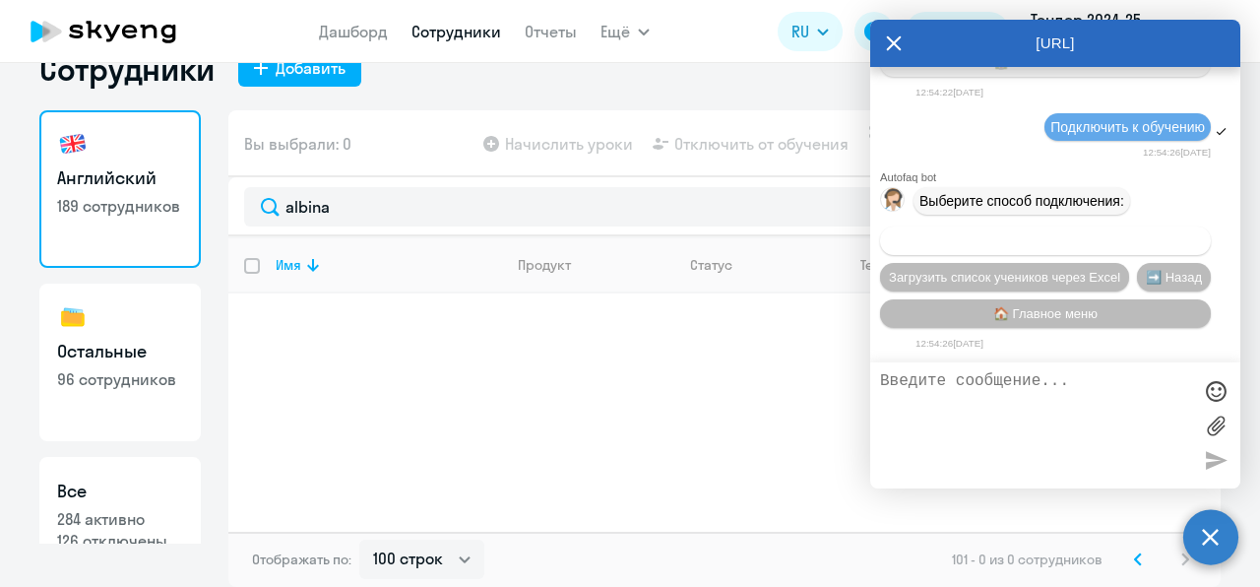
click at [1034, 247] on button "Добавить учеников вручную" at bounding box center [1045, 240] width 331 height 29
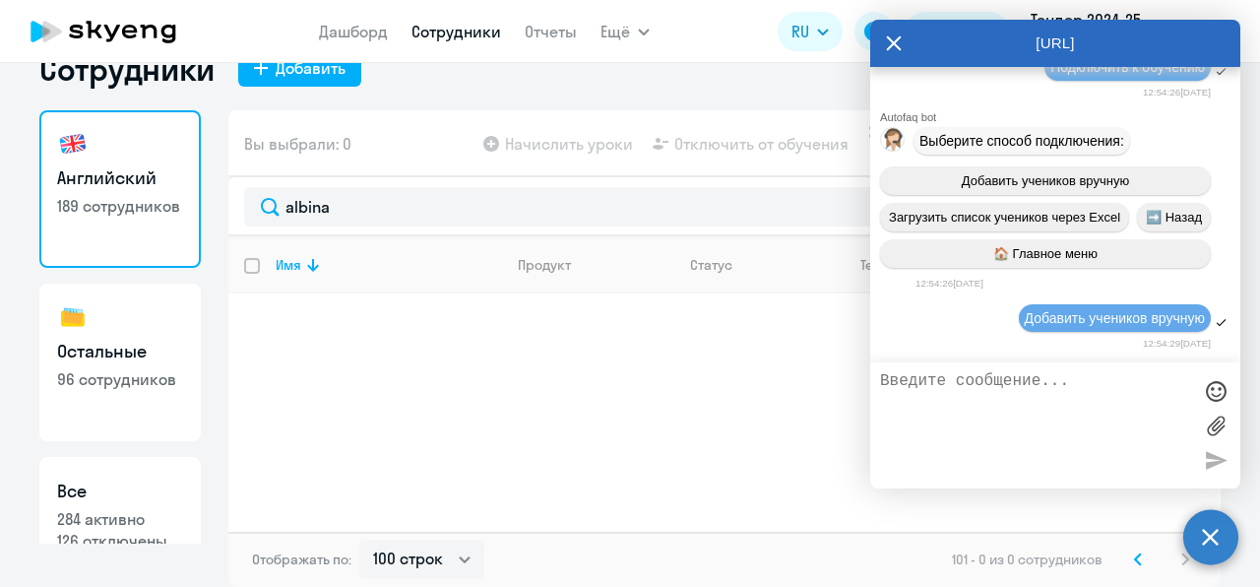
scroll to position [1620, 0]
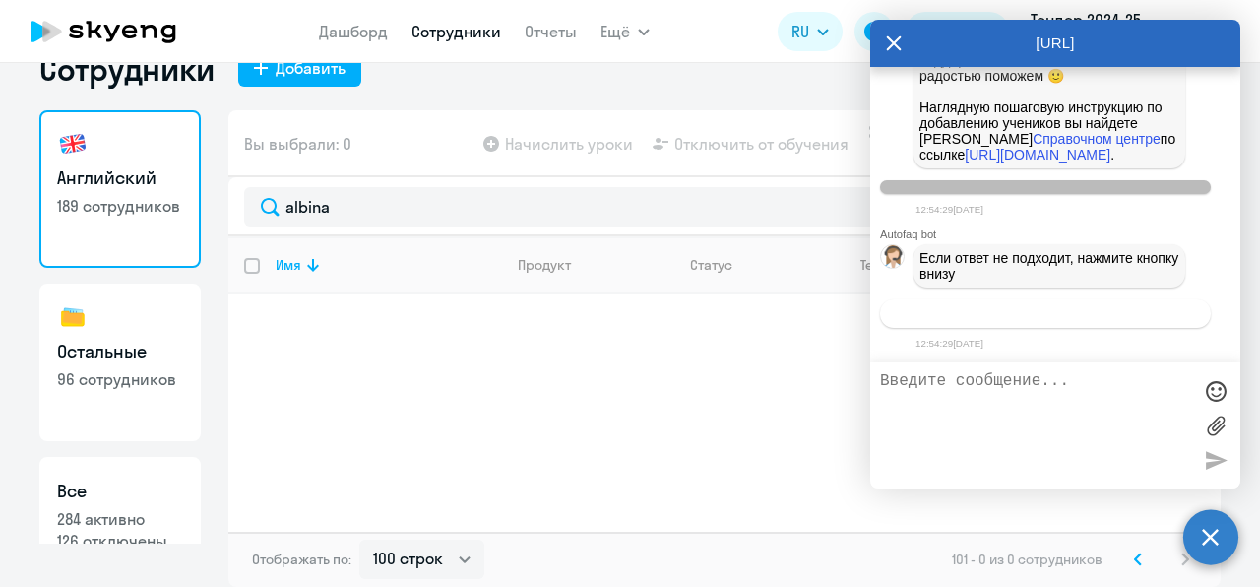
click at [1021, 315] on span "Связаться с менеджером" at bounding box center [1044, 313] width 151 height 15
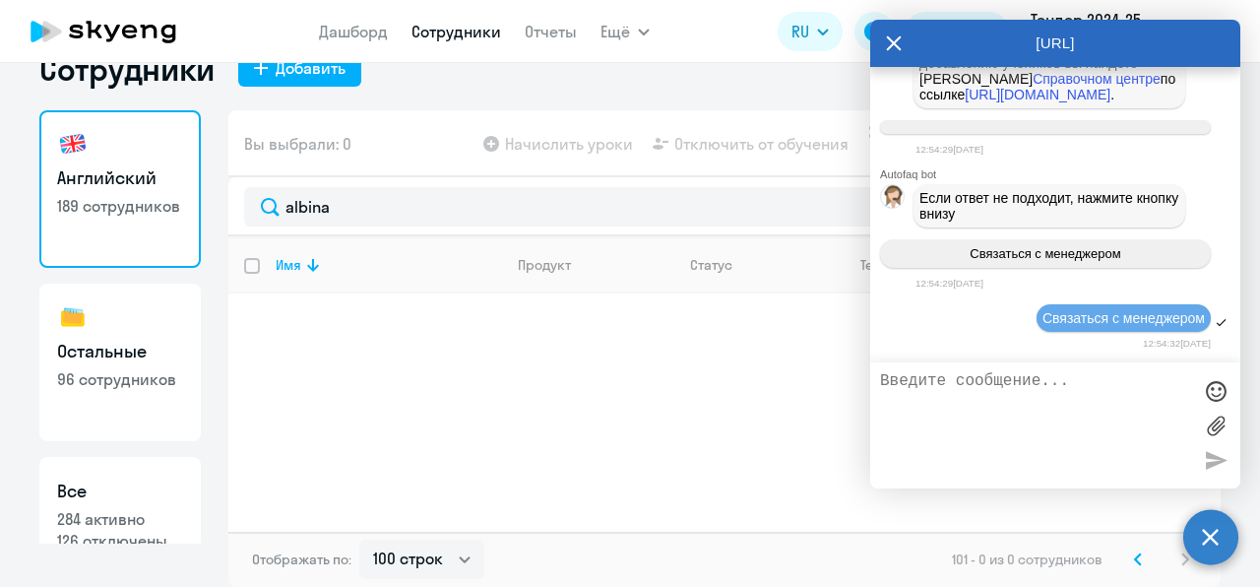
click at [963, 434] on textarea at bounding box center [1035, 425] width 311 height 106
type textarea "l"
type textarea "r"
click at [1026, 388] on textarea "добрый день! добавила нового" at bounding box center [1035, 425] width 311 height 106
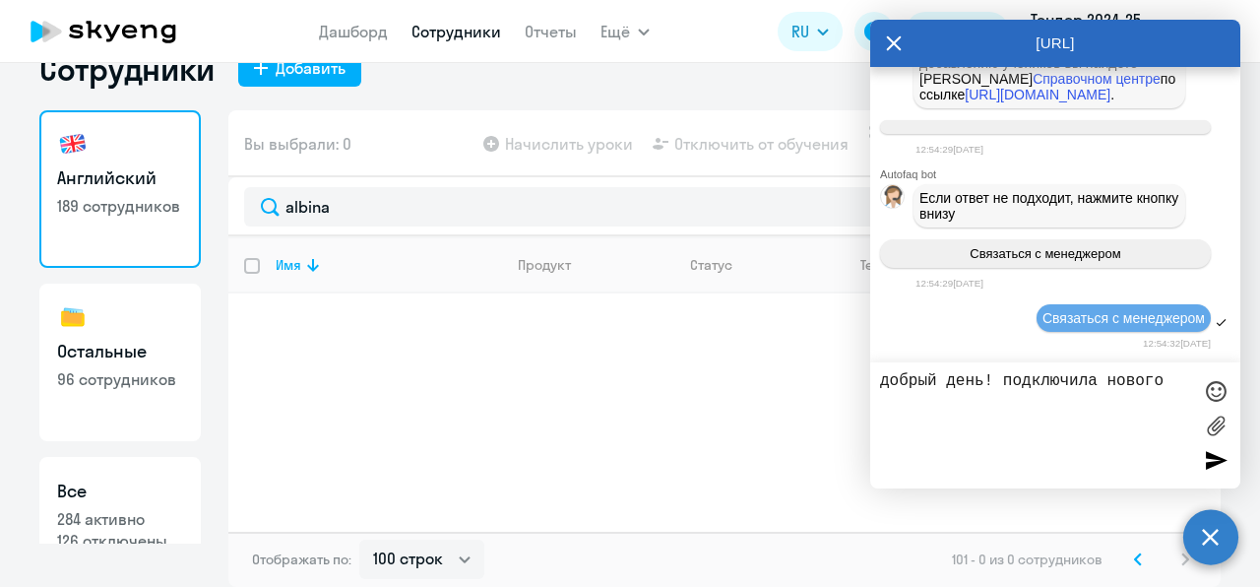
click at [1181, 376] on textarea "добрый день! подключила нового" at bounding box center [1035, 425] width 311 height 106
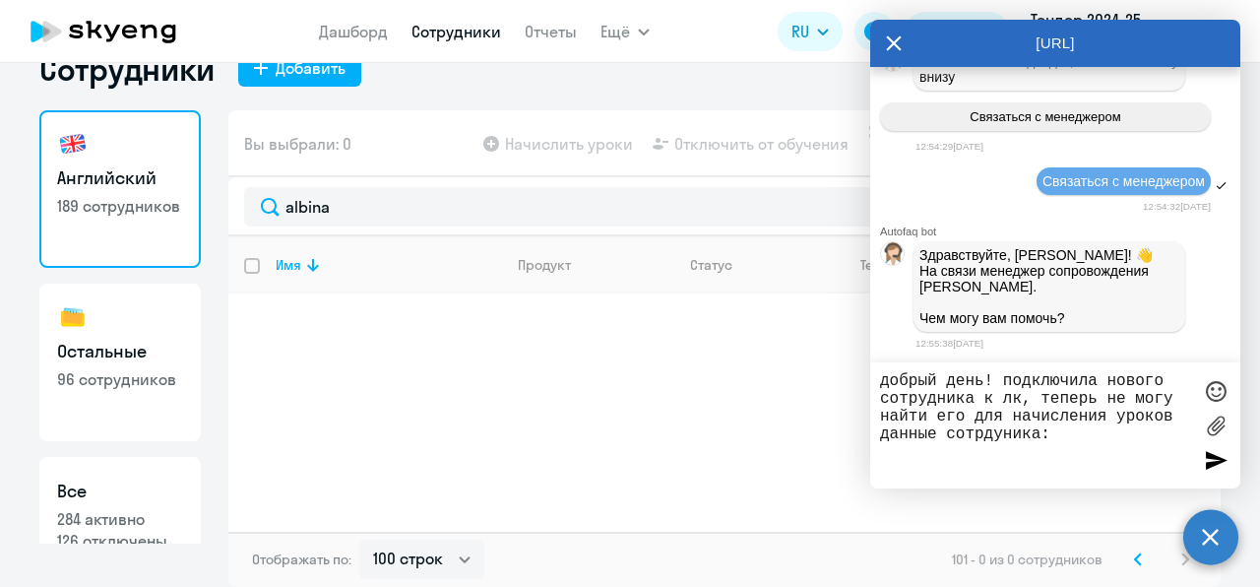
scroll to position [1820, 0]
paste textarea "[PERSON_NAME]"
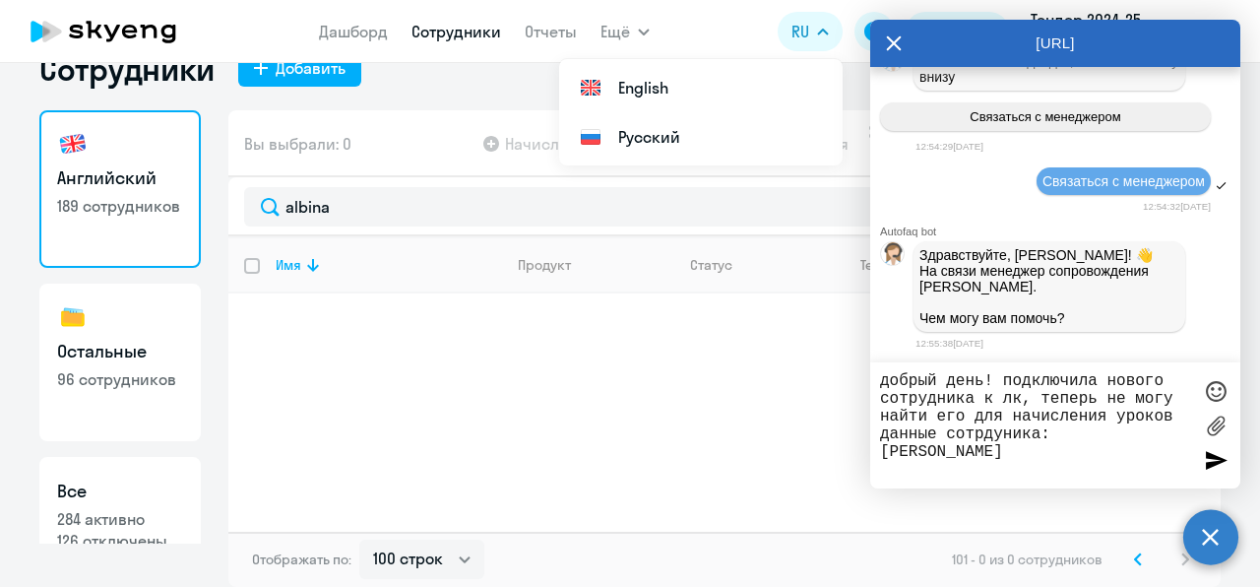
paste textarea "[EMAIL_ADDRESS][DOMAIN_NAME]"
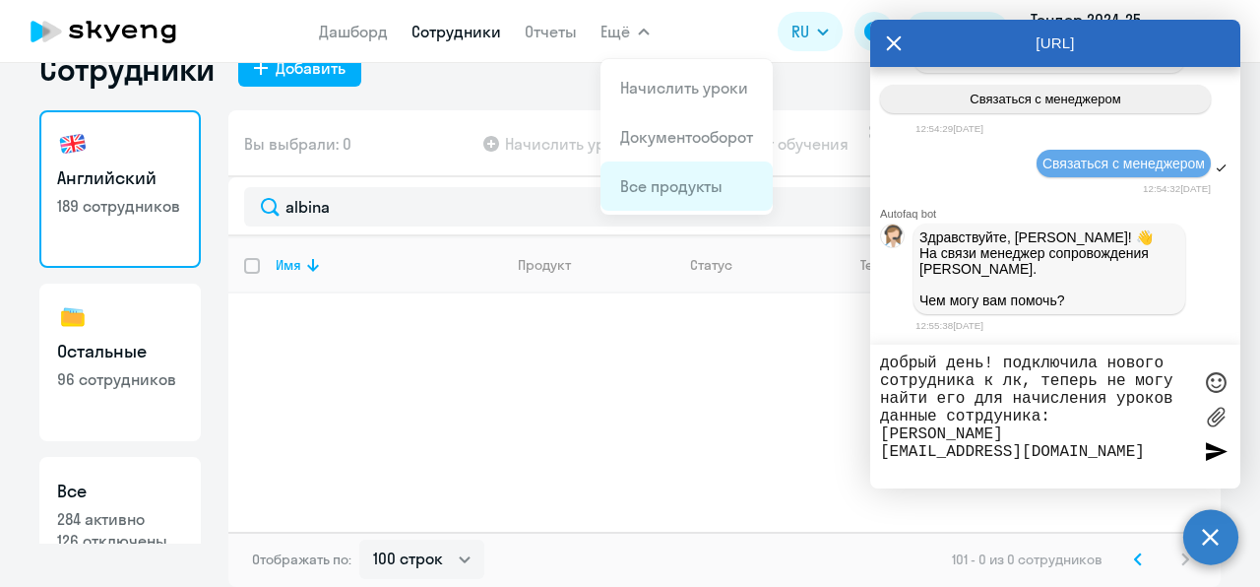
paste textarea "[PHONE_NUMBER]"
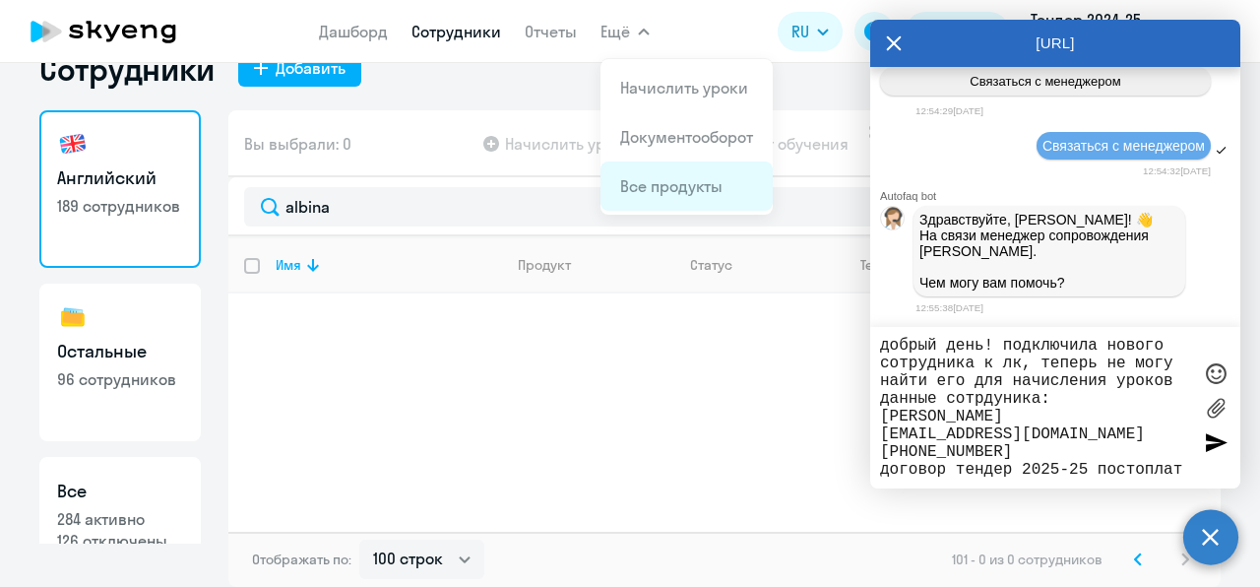
type textarea "добрый день! подключила нового сотрудника к лк, теперь не могу найти его для на…"
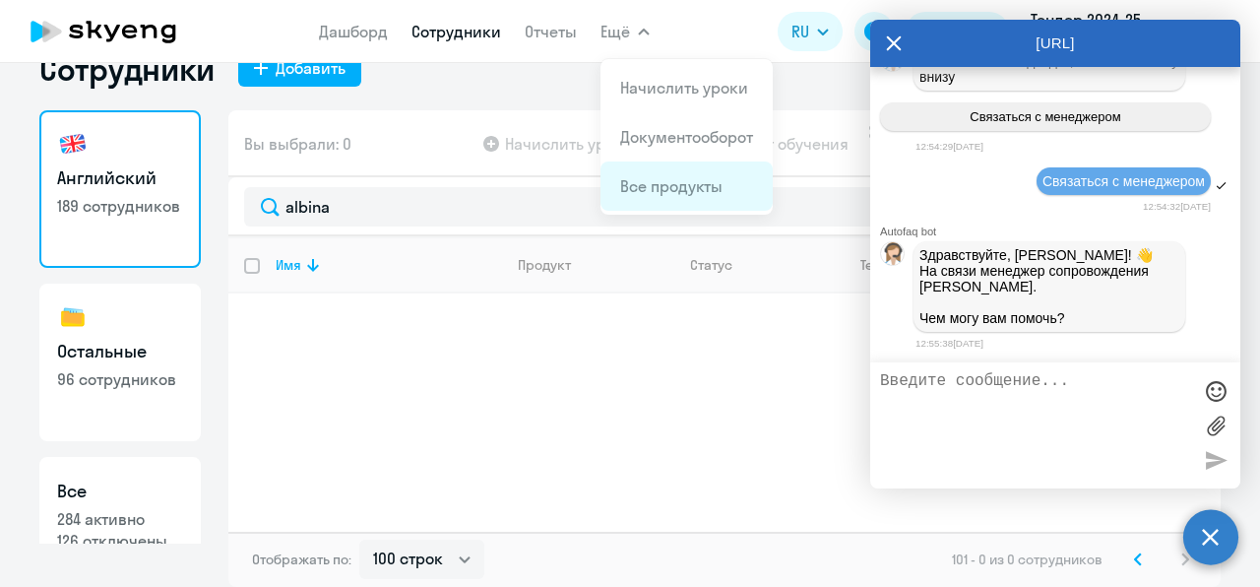
scroll to position [1990, 0]
